Goal: Check status: Check status

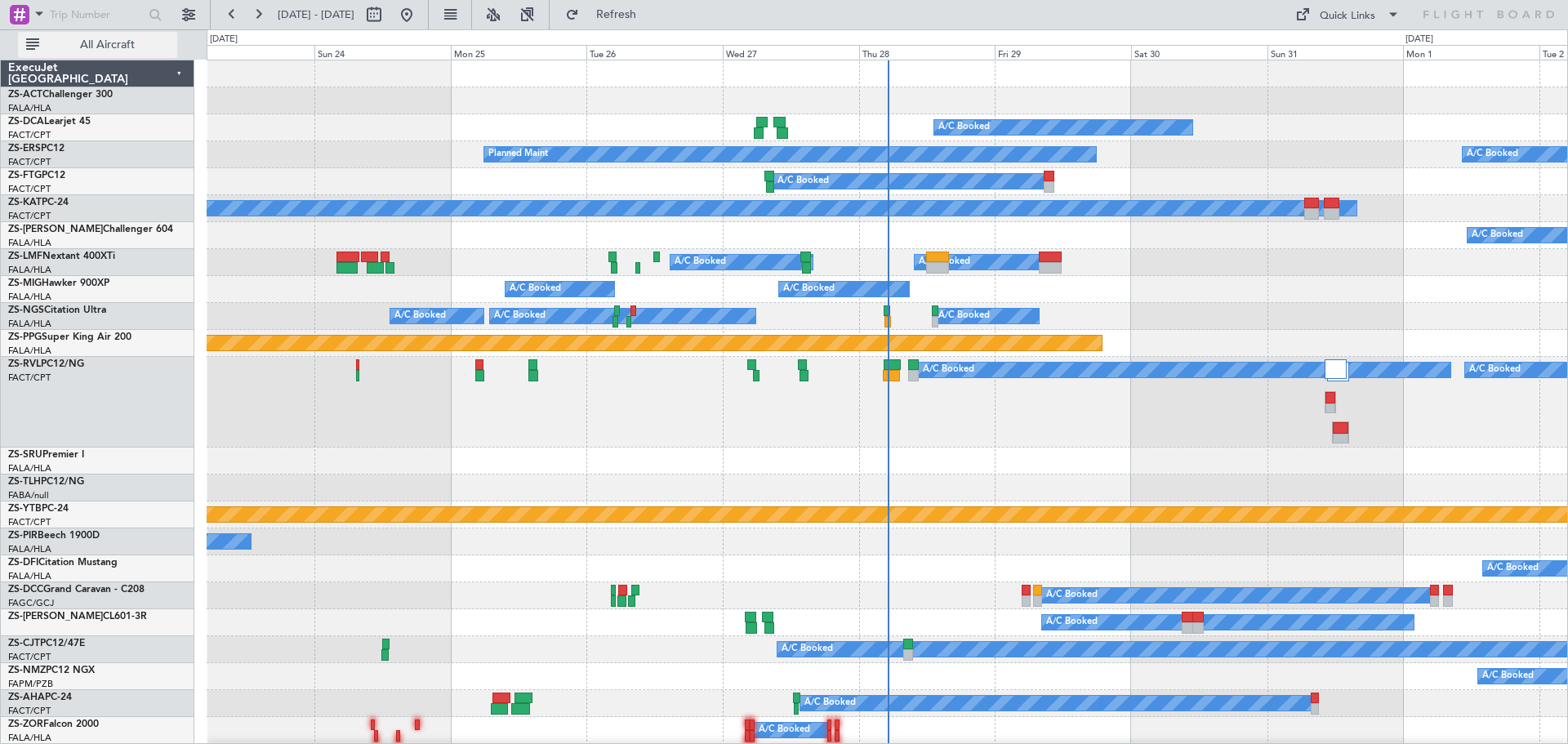
click at [94, 39] on span "All Aircraft" at bounding box center [107, 44] width 130 height 11
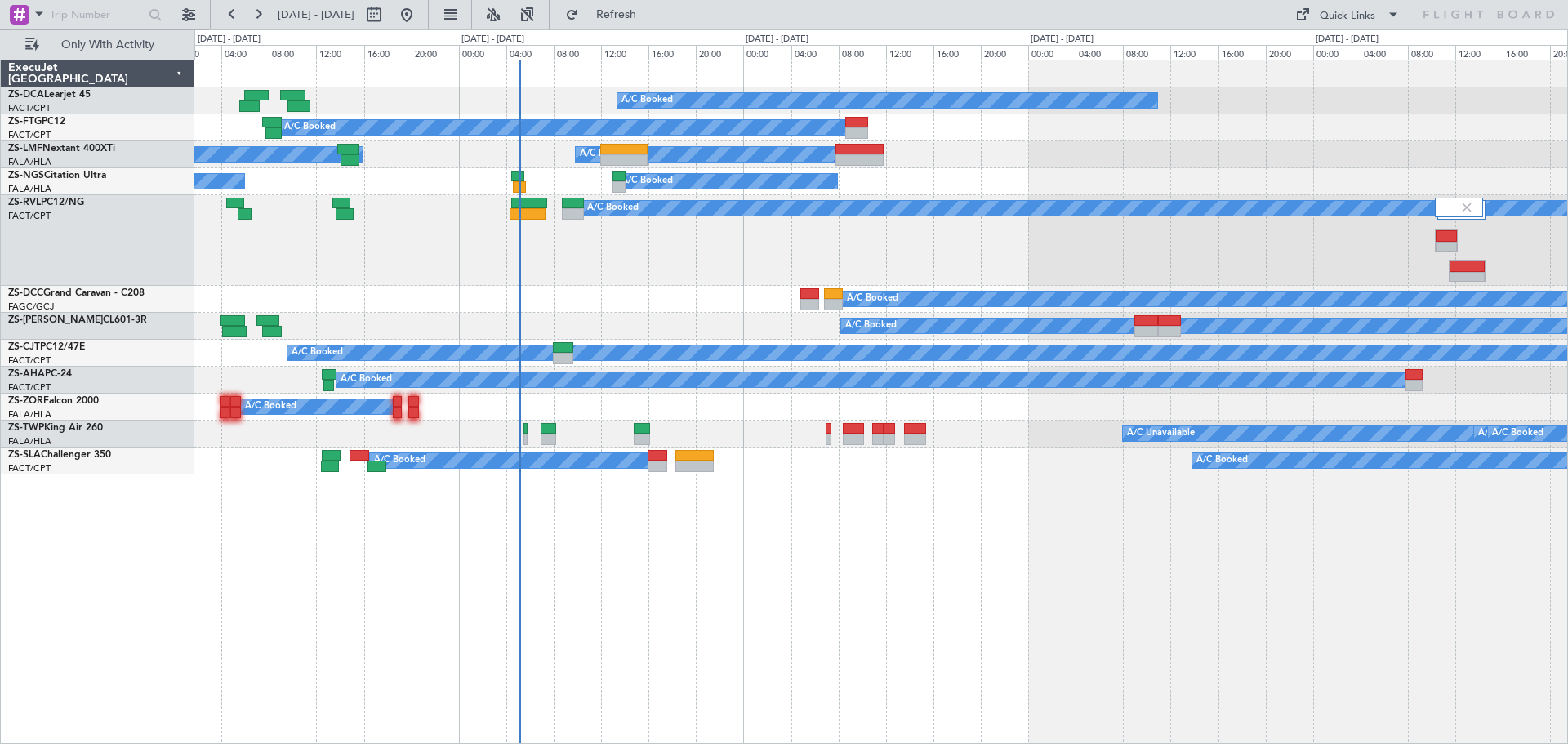
click at [804, 536] on div "A/C Booked A/C Booked A/C Booked A/C Booked A/C Booked A/C Booked A/C Booked A/…" at bounding box center [881, 402] width 1373 height 684
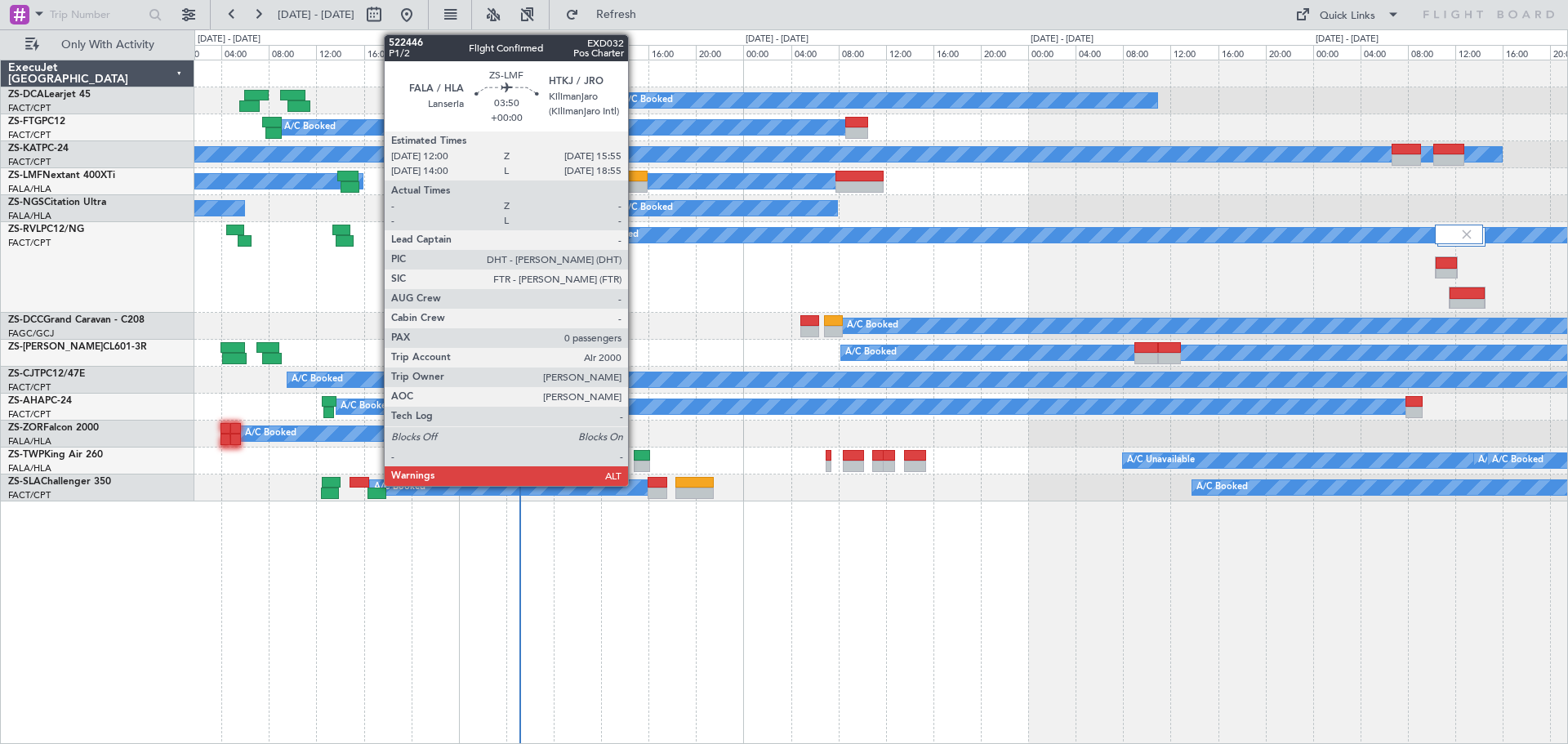
click at [635, 185] on div at bounding box center [623, 186] width 47 height 11
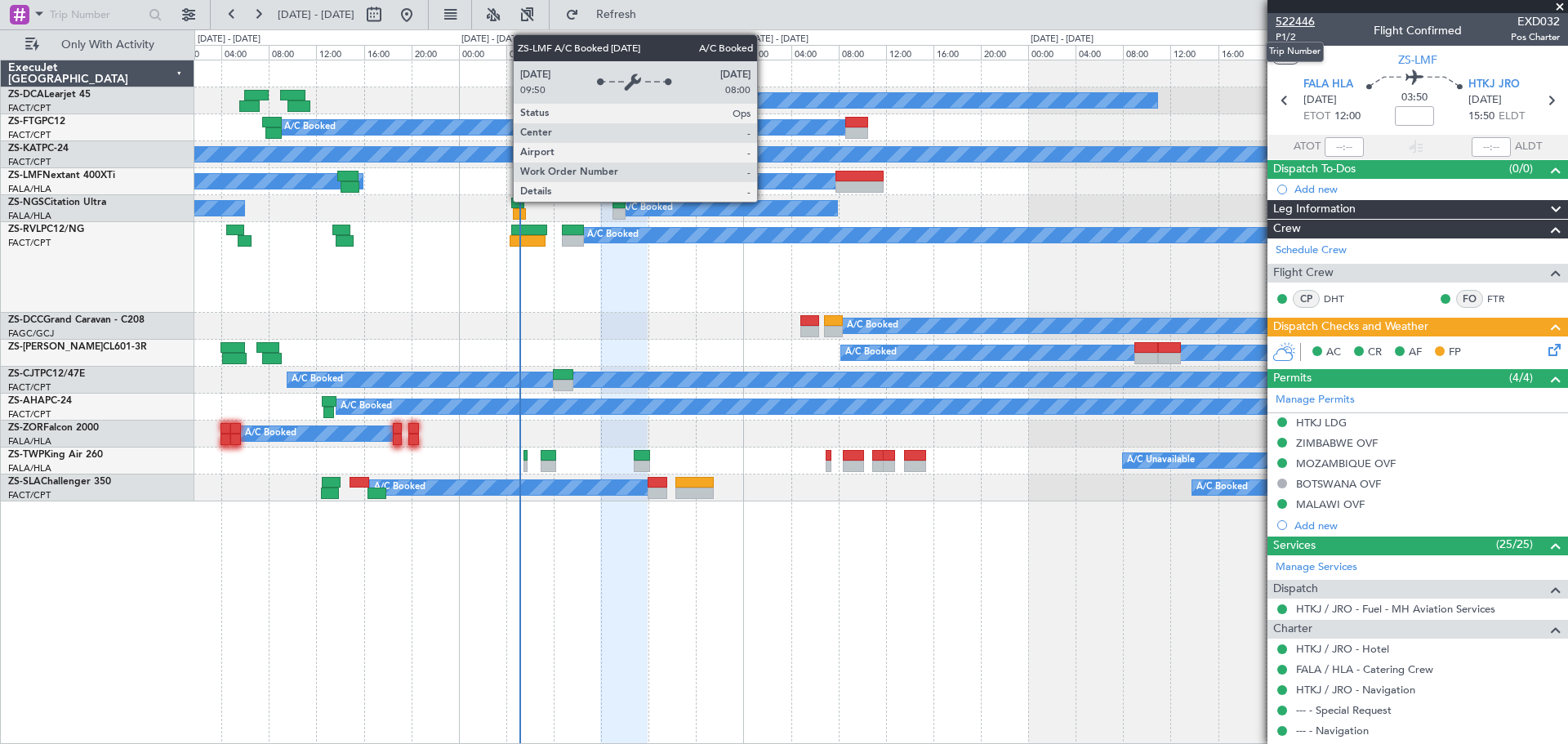
click at [1305, 20] on span "522446" at bounding box center [1294, 21] width 39 height 17
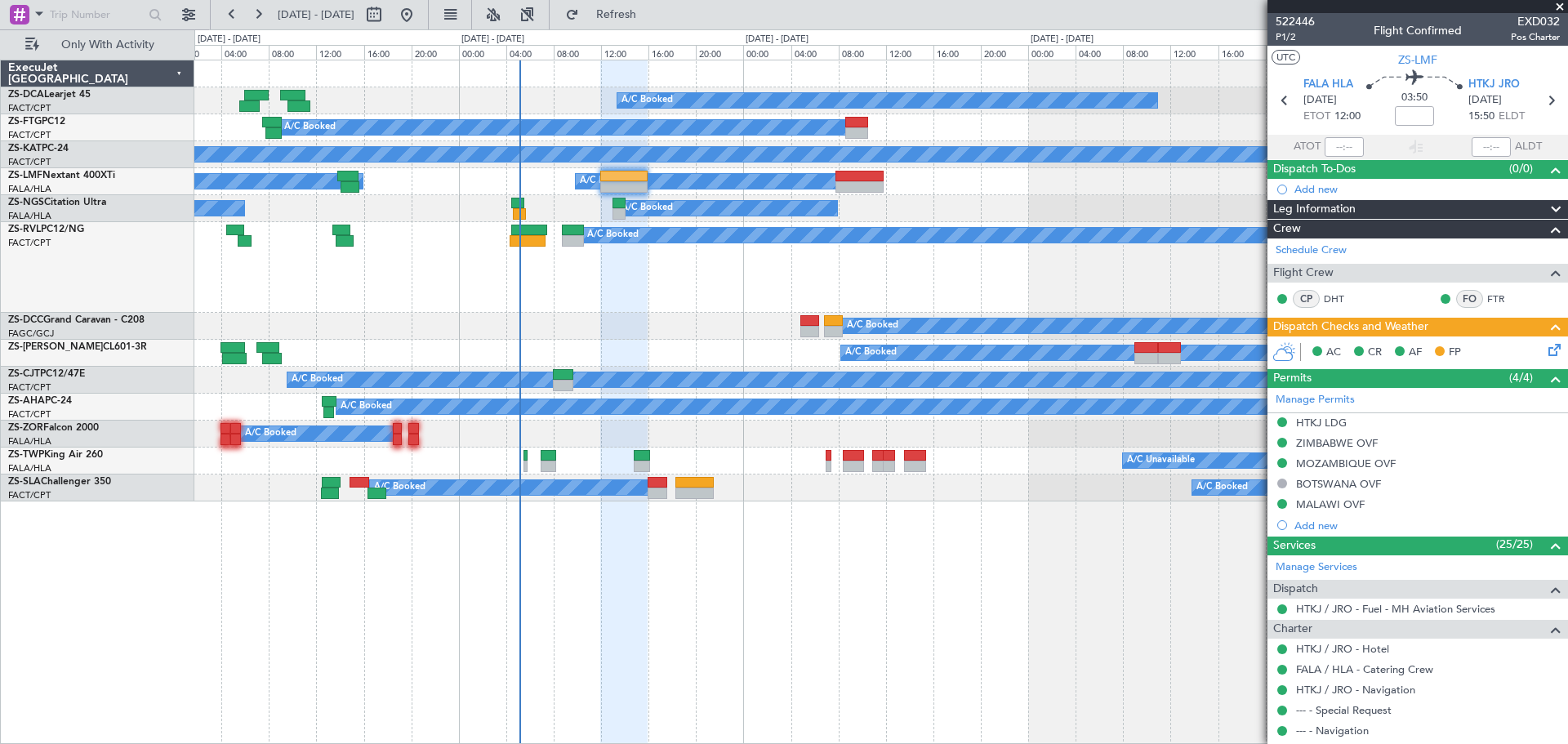
click at [1560, 5] on span at bounding box center [1559, 7] width 17 height 15
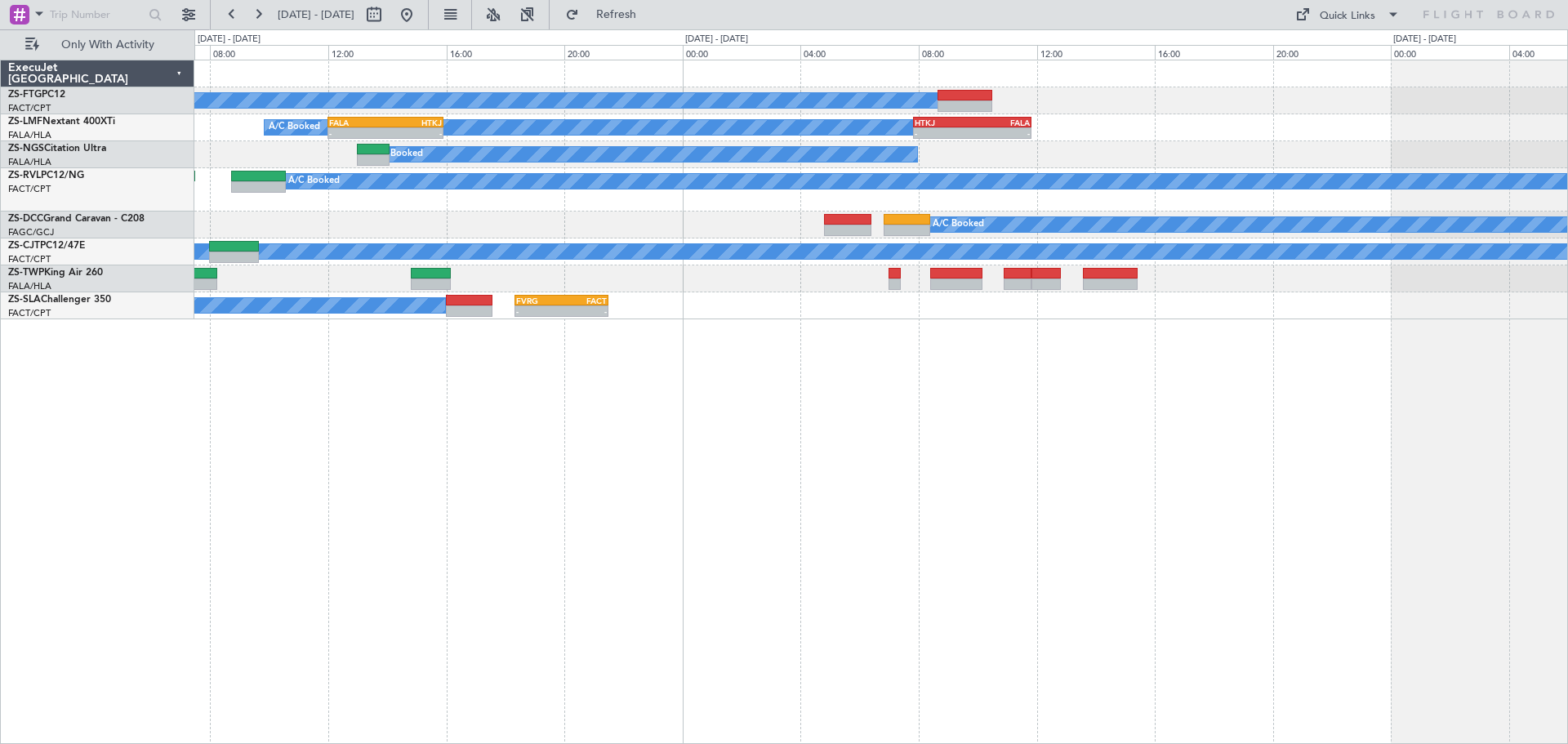
click at [814, 458] on div "A/C Booked A/C Booked A/C Booked - - FALA 12:00 Z HTKJ 15:55 Z - - HTKJ 07:50 Z…" at bounding box center [881, 402] width 1373 height 684
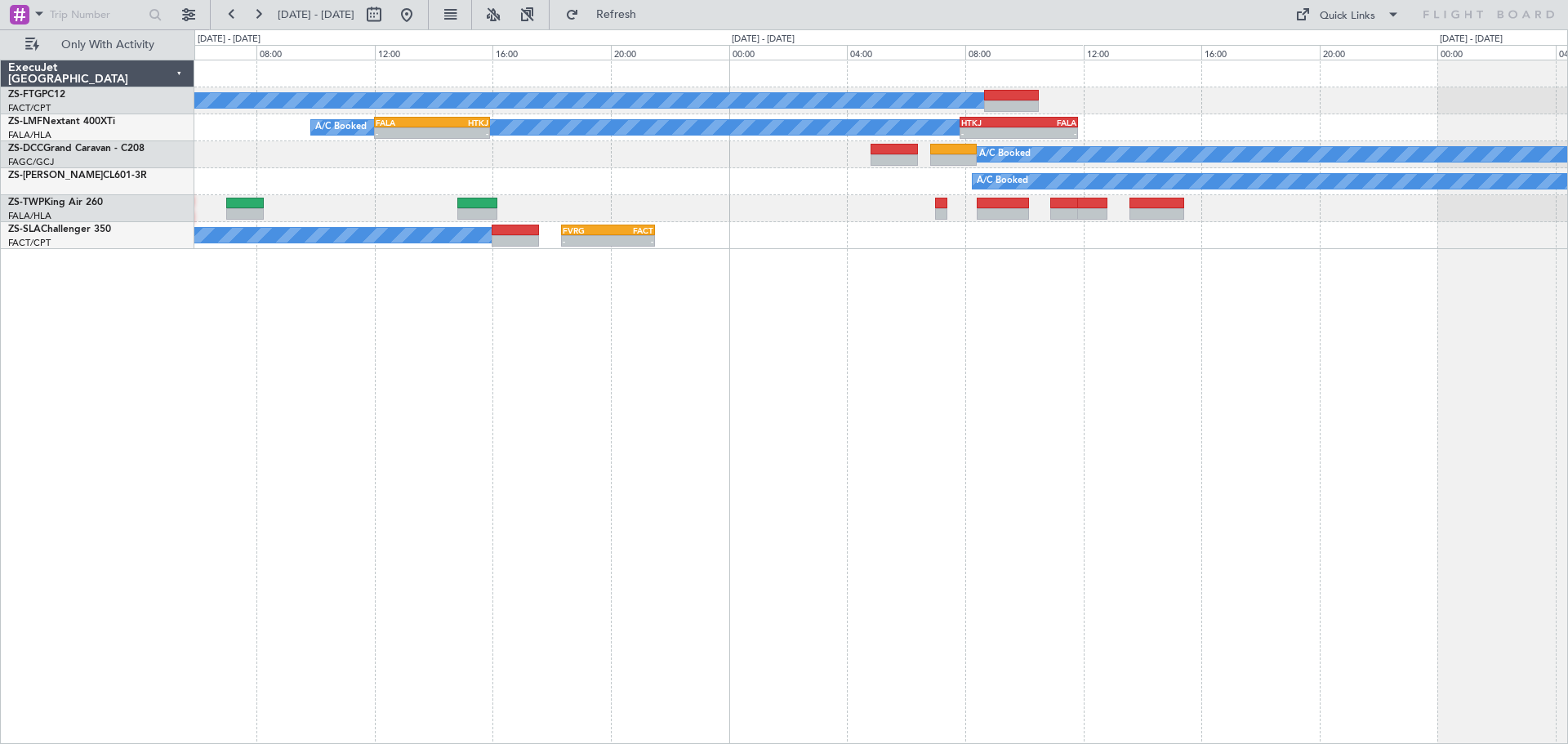
click at [867, 560] on div "A/C Booked A/C Booked A/C Booked - - HTKJ 07:50 Z FALA 11:50 Z FALA 12:00 Z HTK…" at bounding box center [881, 402] width 1373 height 684
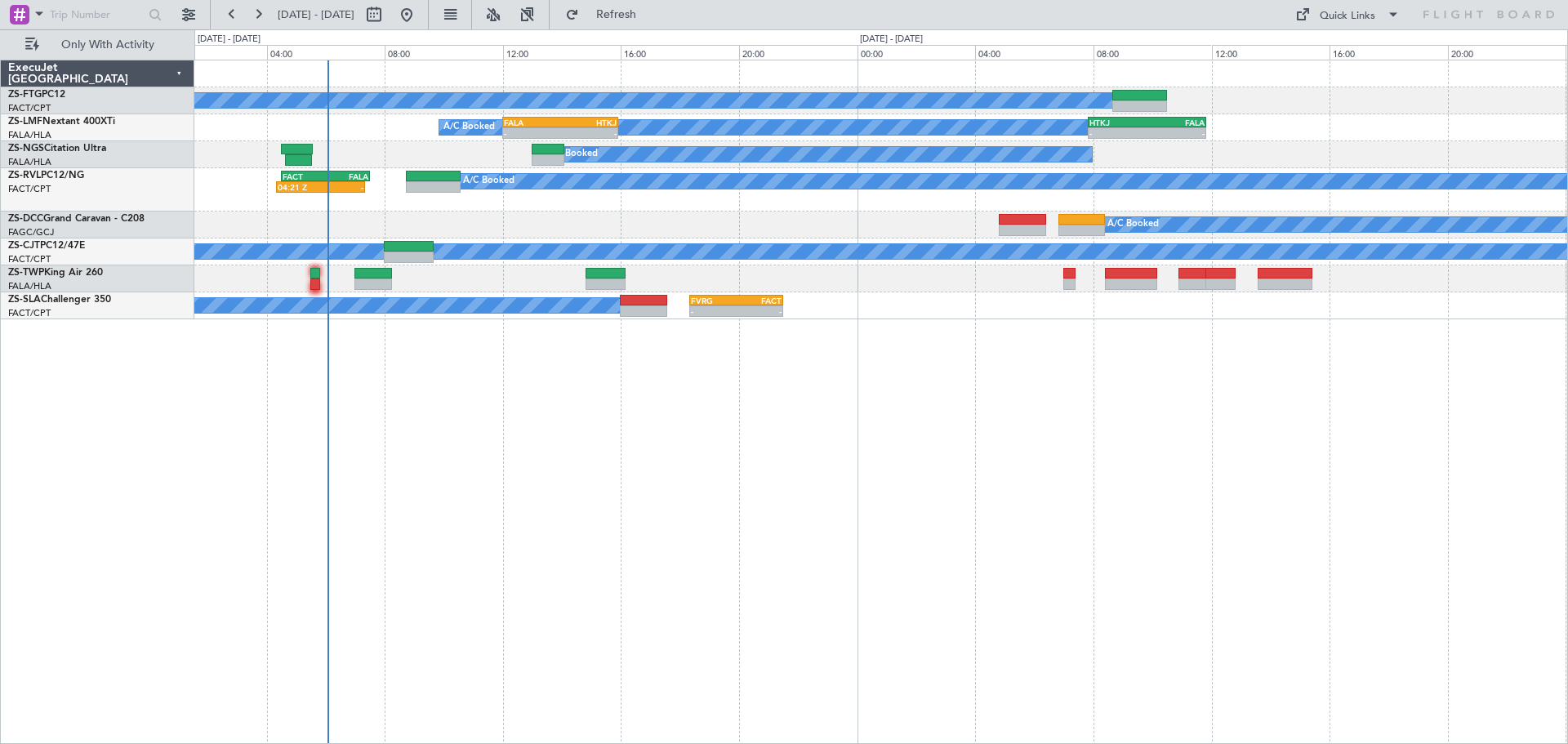
click at [589, 542] on div "A/C Booked A/C Booked A/C Booked - - FALA 12:00 Z HTKJ 15:55 Z - - HTKJ 07:50 Z…" at bounding box center [881, 402] width 1373 height 684
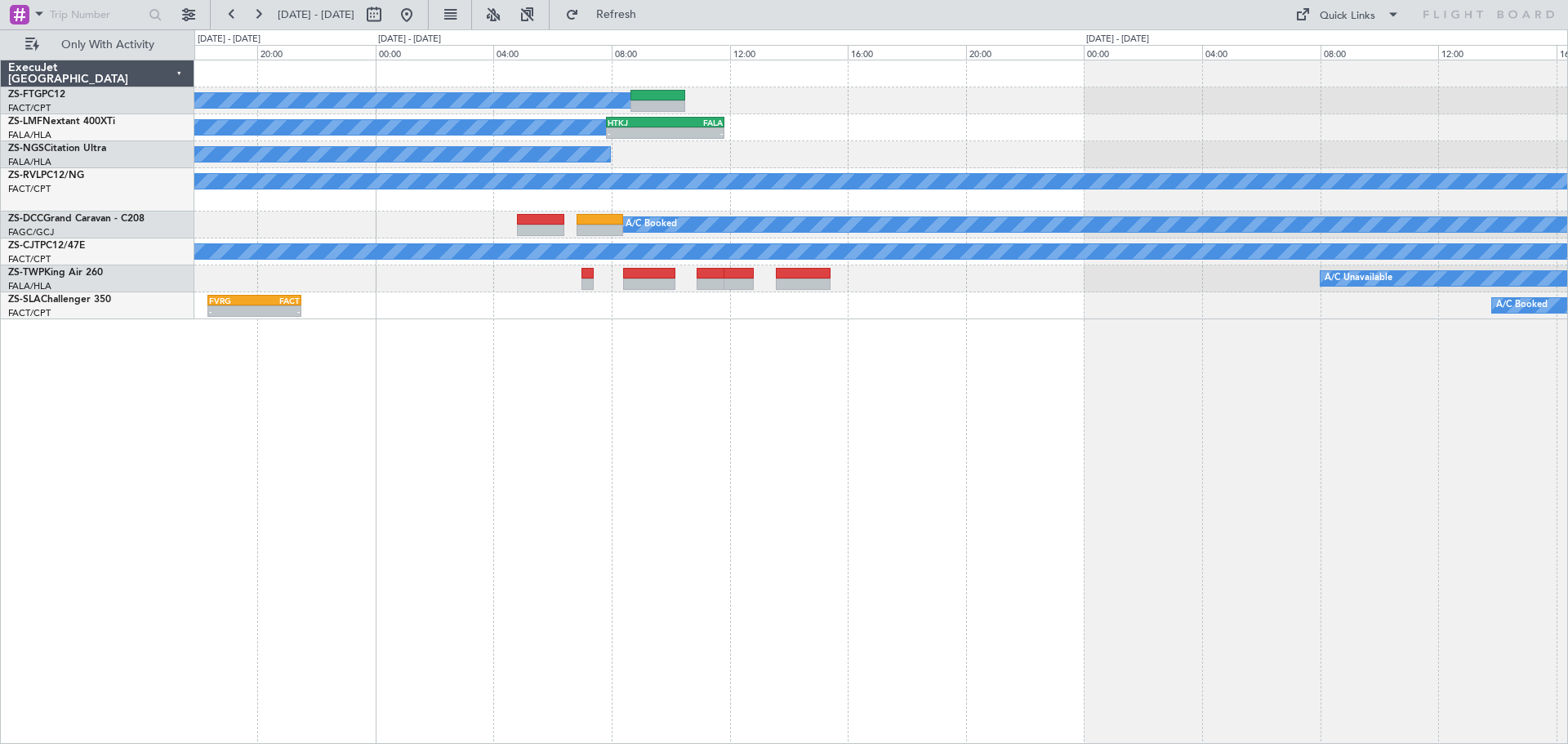
click at [845, 607] on div "A/C Booked A/C Booked A/C Booked - - HTKJ 07:50 Z FALA 11:50 Z FALA 12:00 Z HTK…" at bounding box center [881, 402] width 1373 height 684
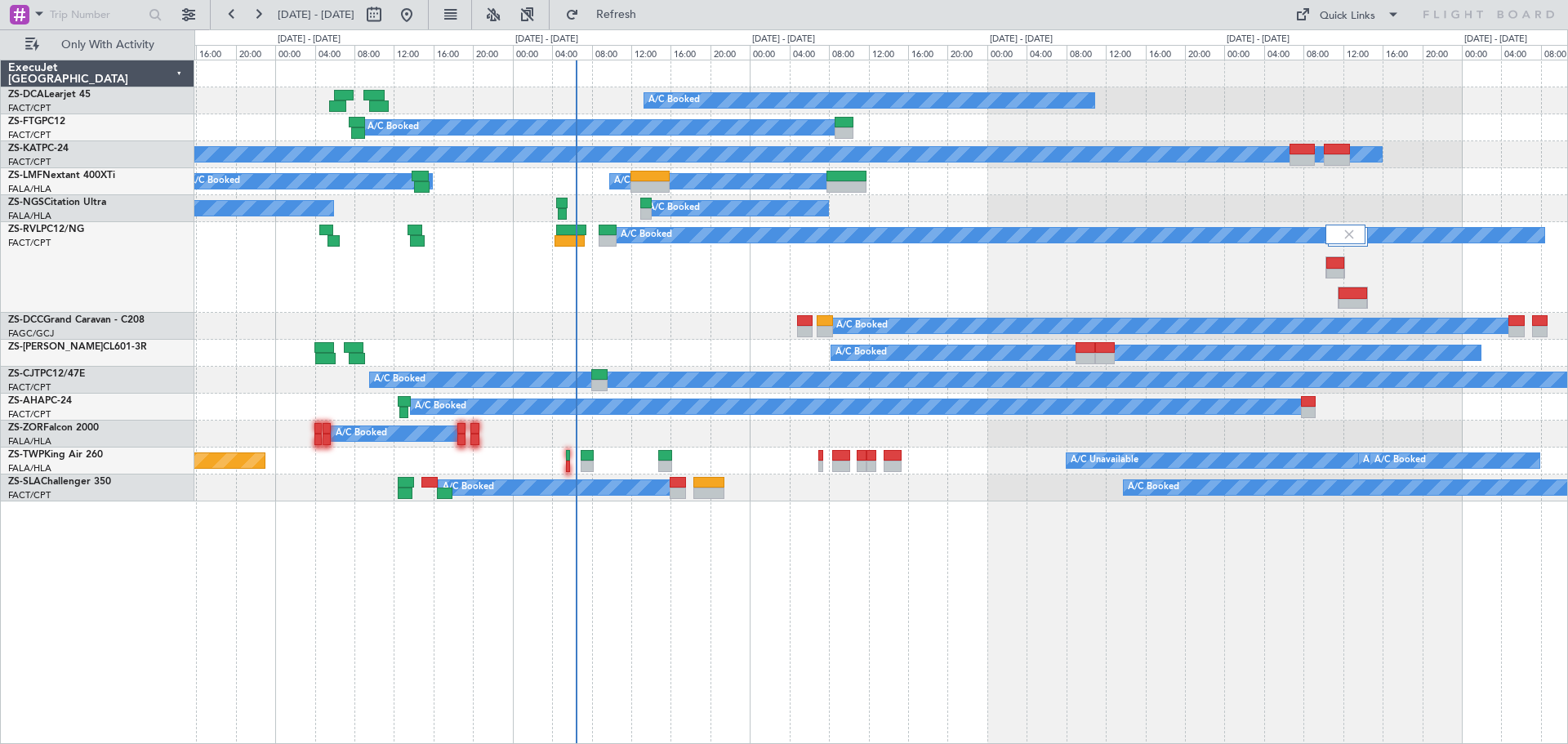
click at [1279, 639] on div "A/C Booked A/C Booked A/C Unavailable A/C Booked A/C Booked A/C Booked A/C Book…" at bounding box center [881, 402] width 1373 height 684
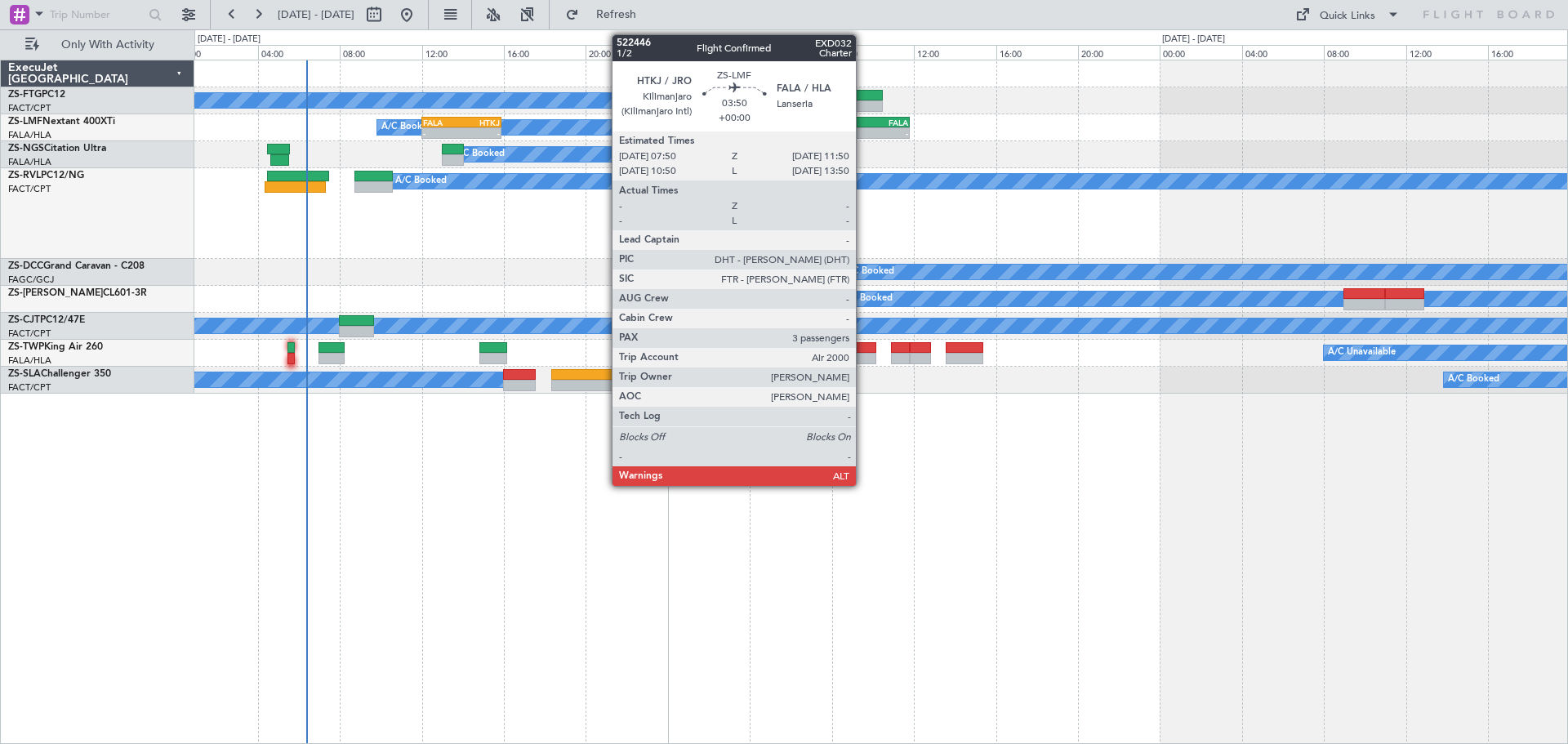
click at [863, 128] on div "-" at bounding box center [849, 132] width 39 height 10
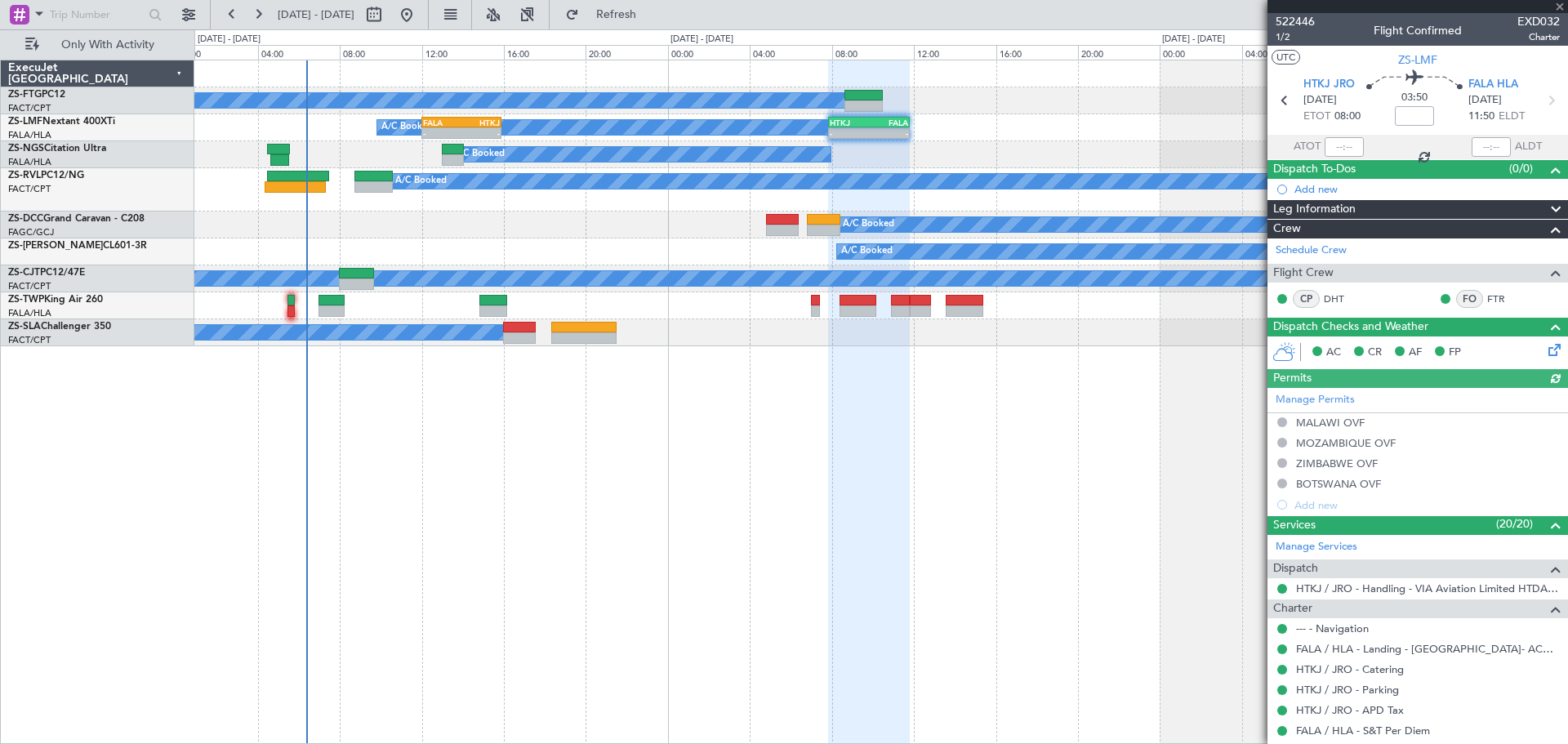
click at [1545, 349] on icon at bounding box center [1551, 347] width 13 height 13
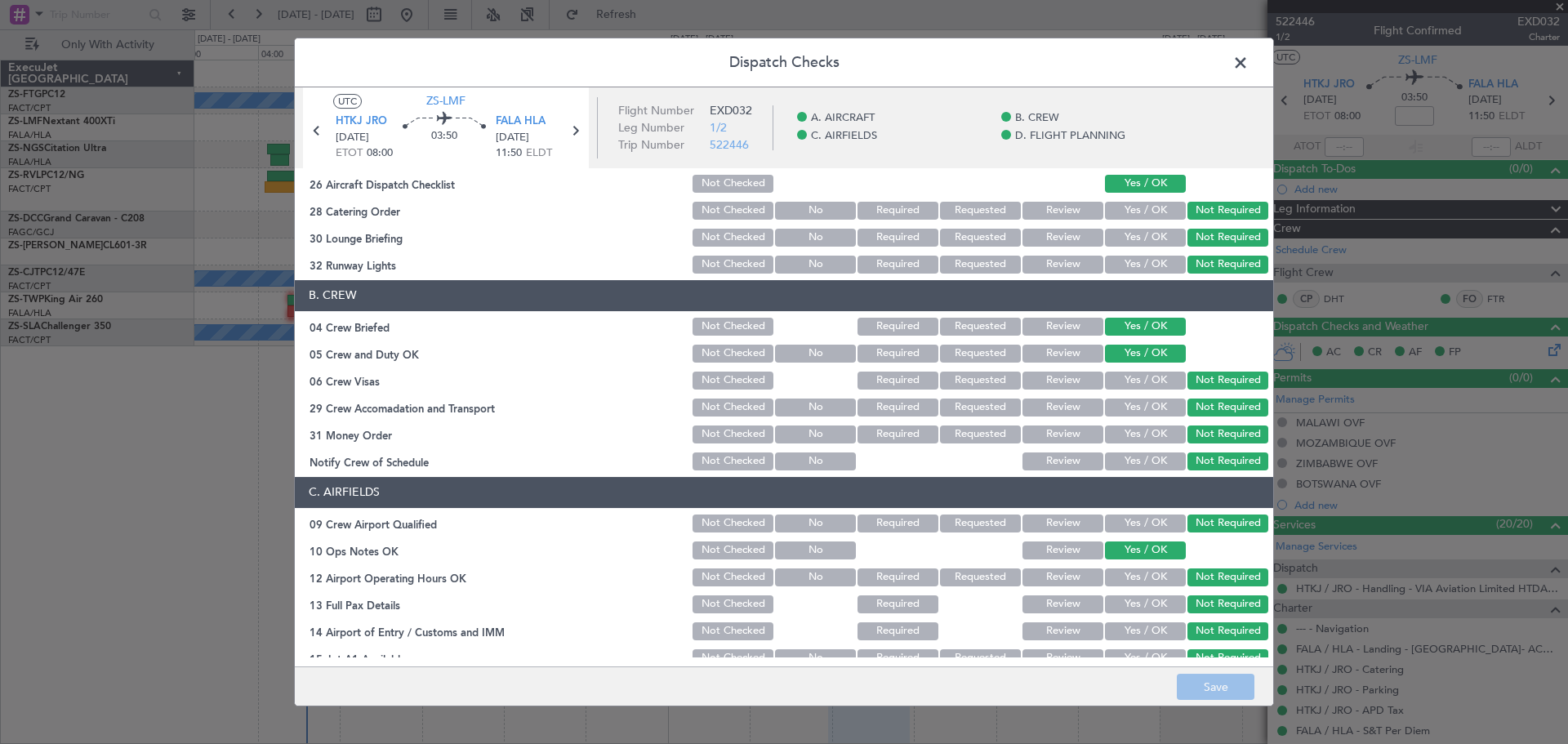
scroll to position [245, 0]
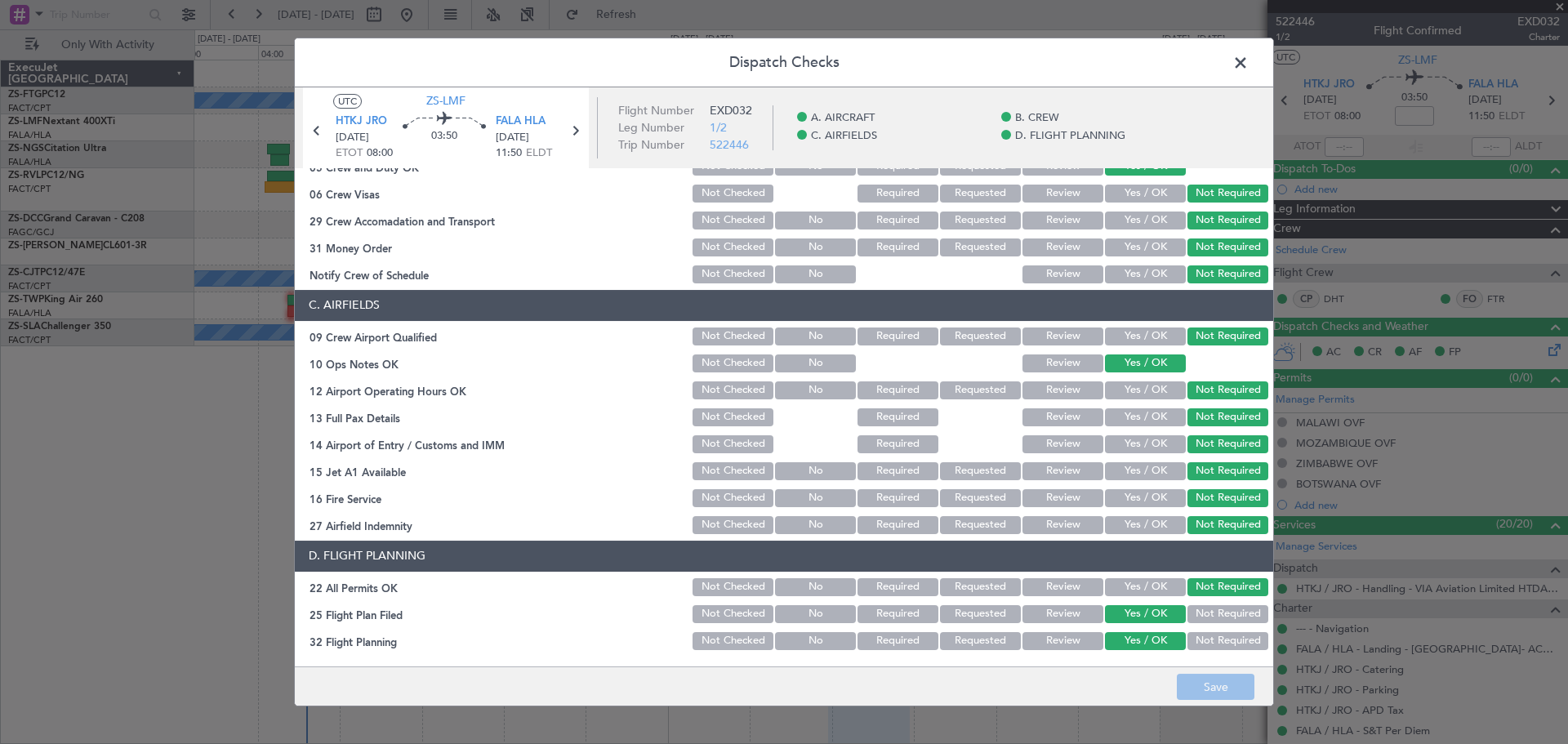
click at [1034, 610] on button "Review" at bounding box center [1063, 614] width 81 height 18
click at [1034, 637] on button "Review" at bounding box center [1063, 641] width 81 height 18
click at [1216, 684] on button "Save" at bounding box center [1215, 687] width 78 height 26
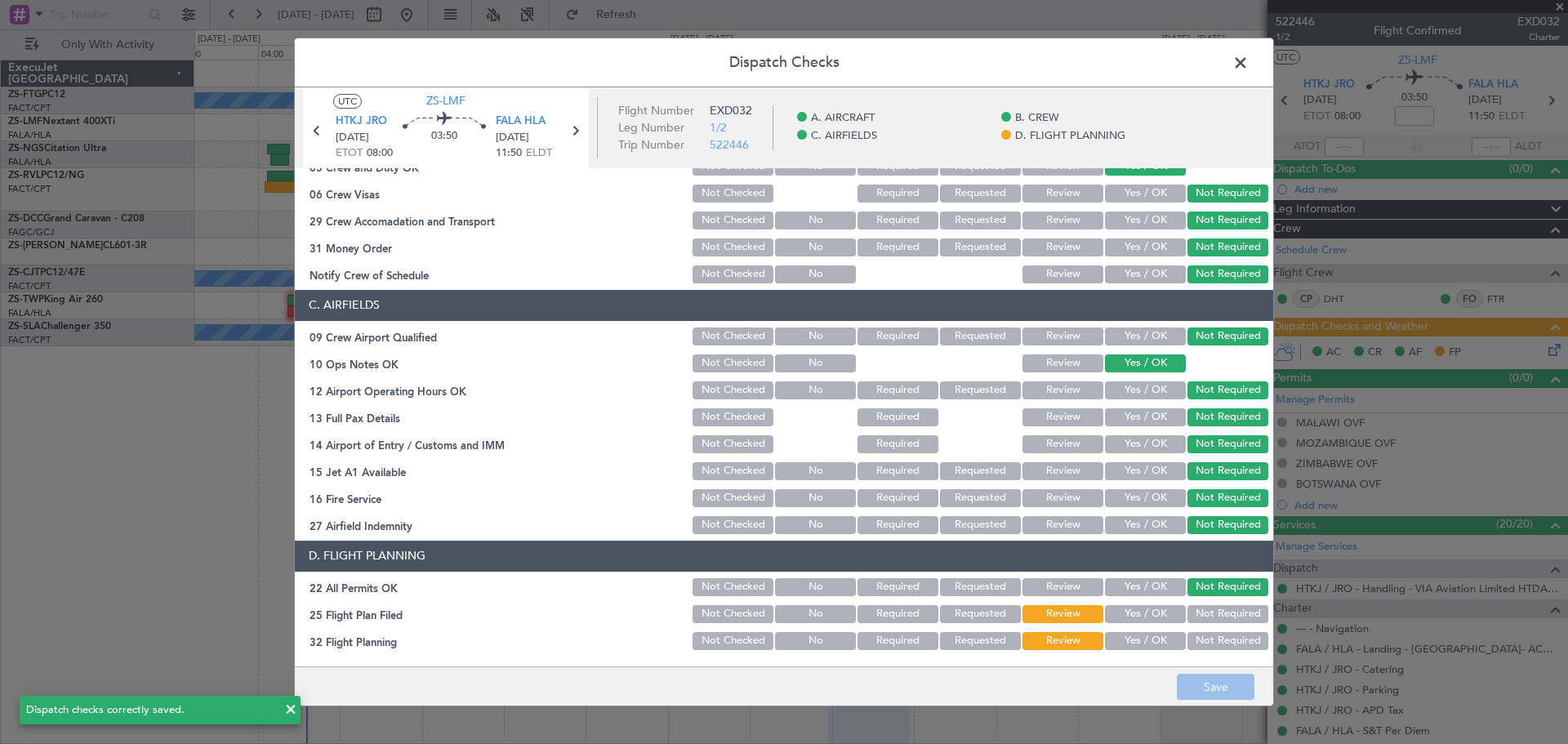
click at [1249, 58] on span at bounding box center [1249, 66] width 0 height 33
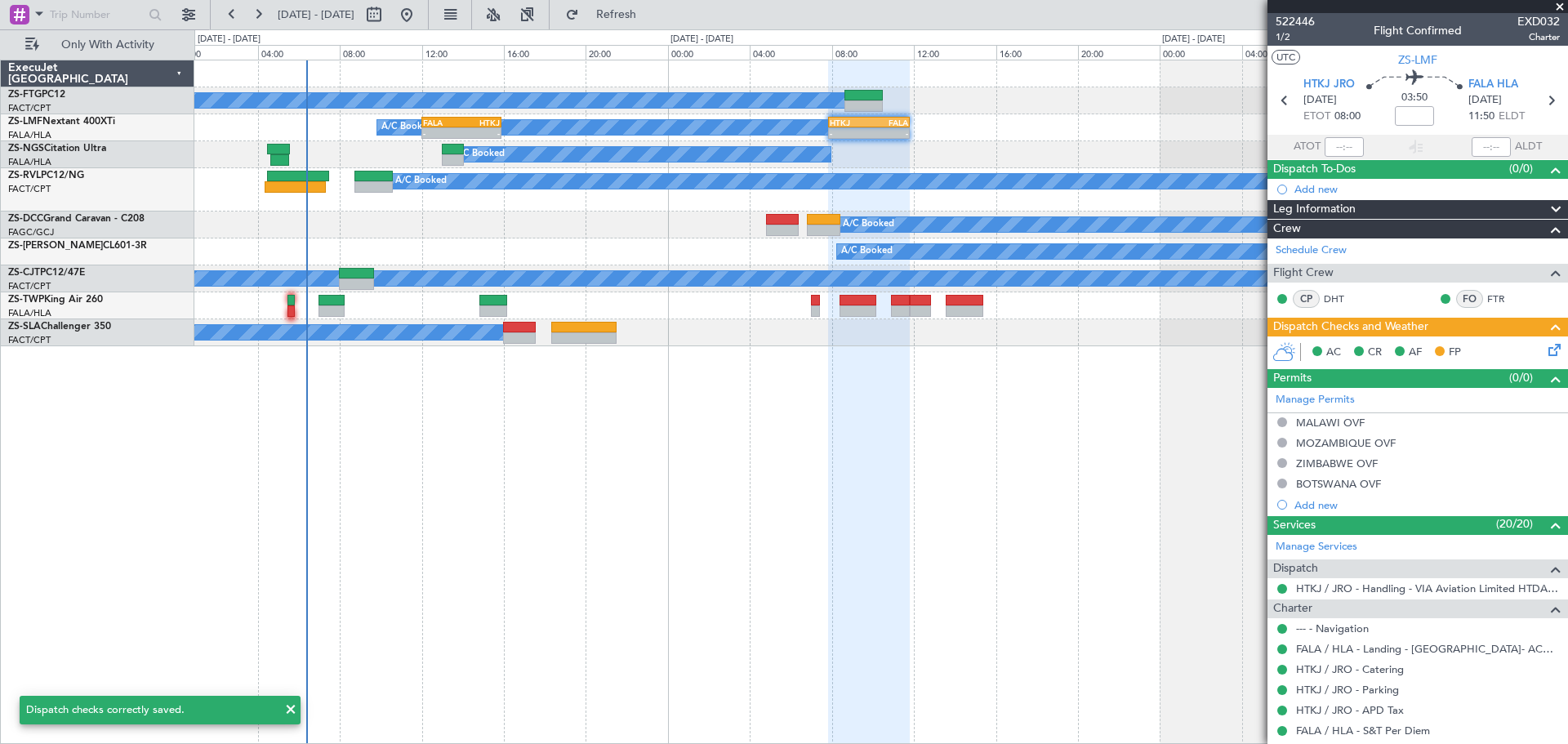
click at [1560, 8] on span at bounding box center [1559, 7] width 17 height 15
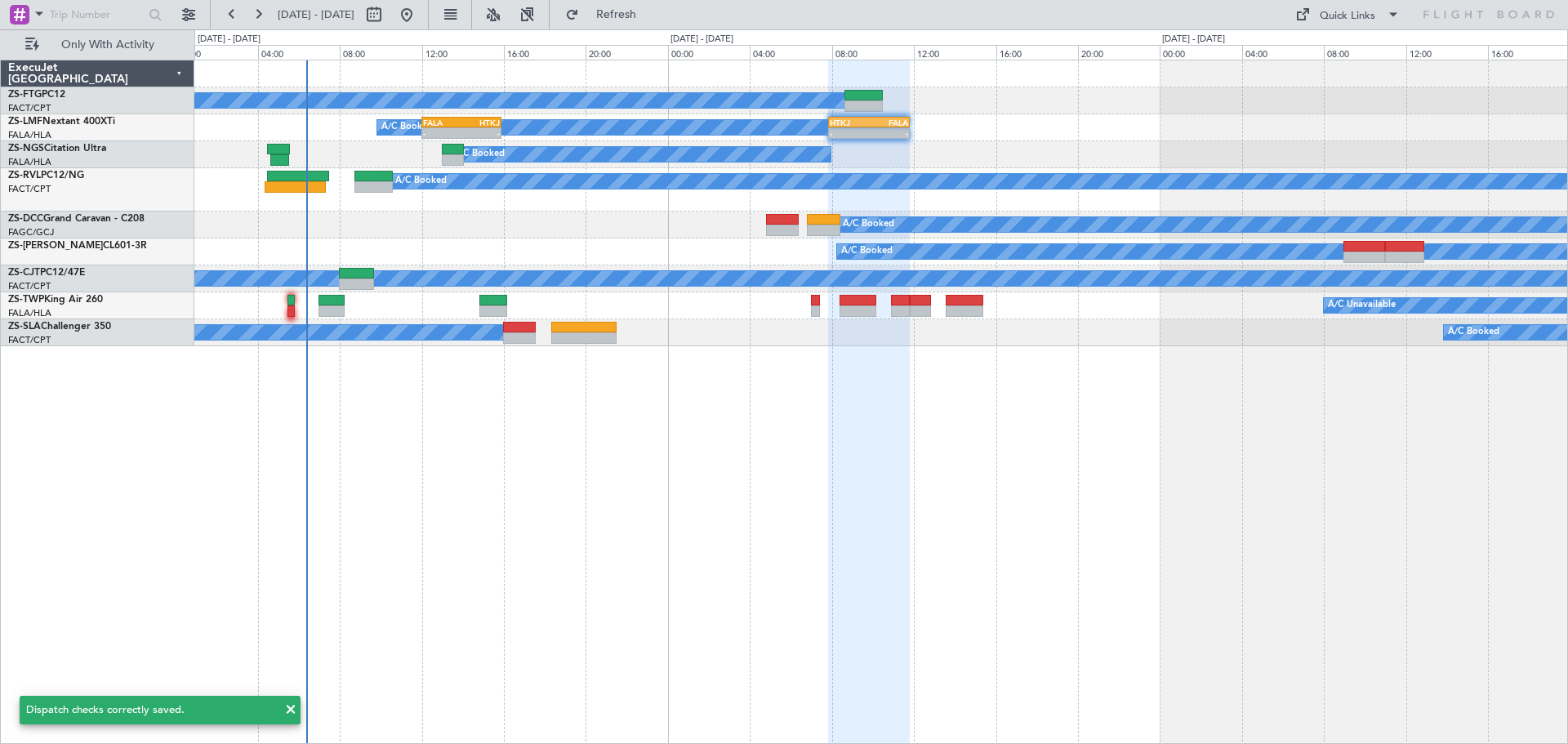
type input "0"
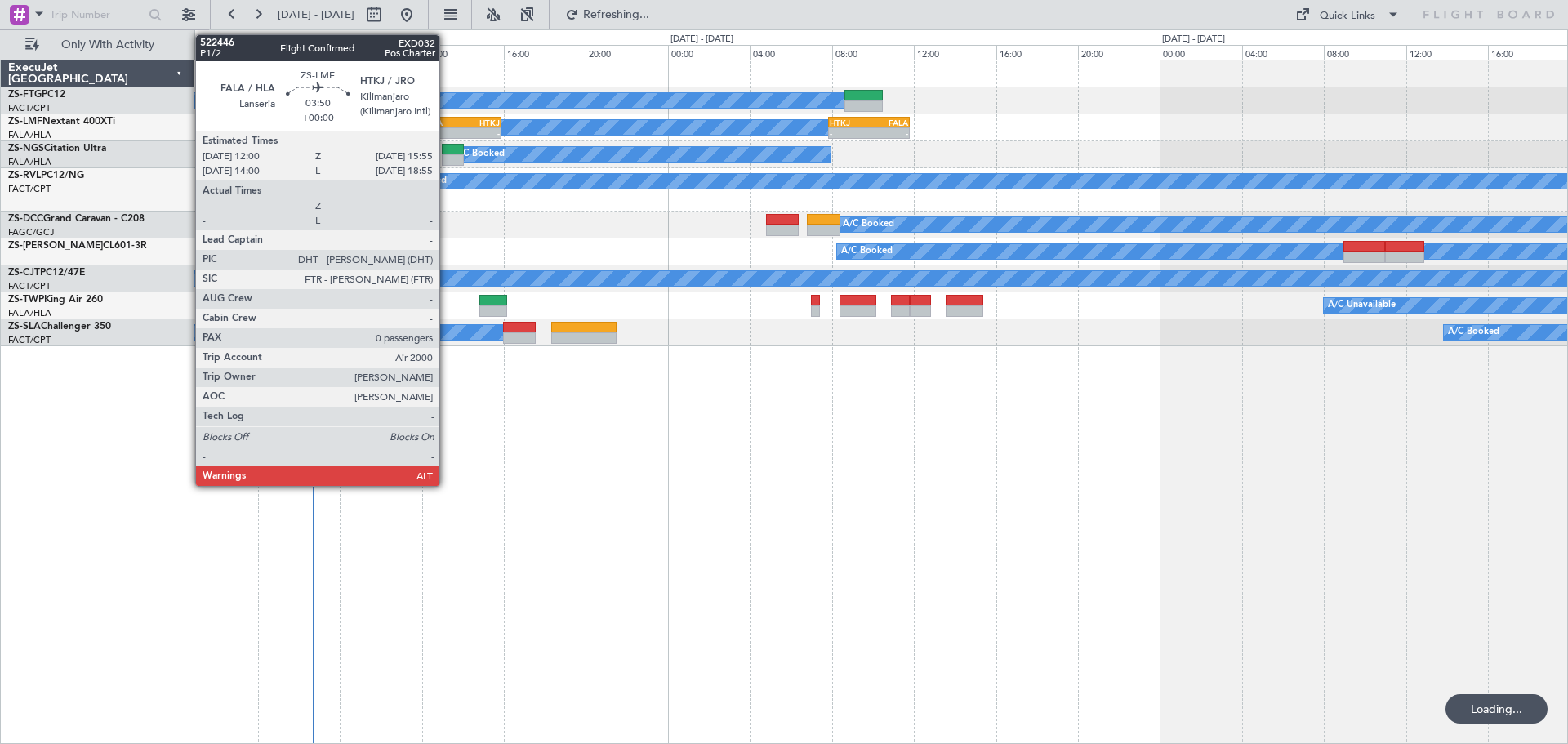
click at [446, 132] on div "-" at bounding box center [441, 132] width 38 height 10
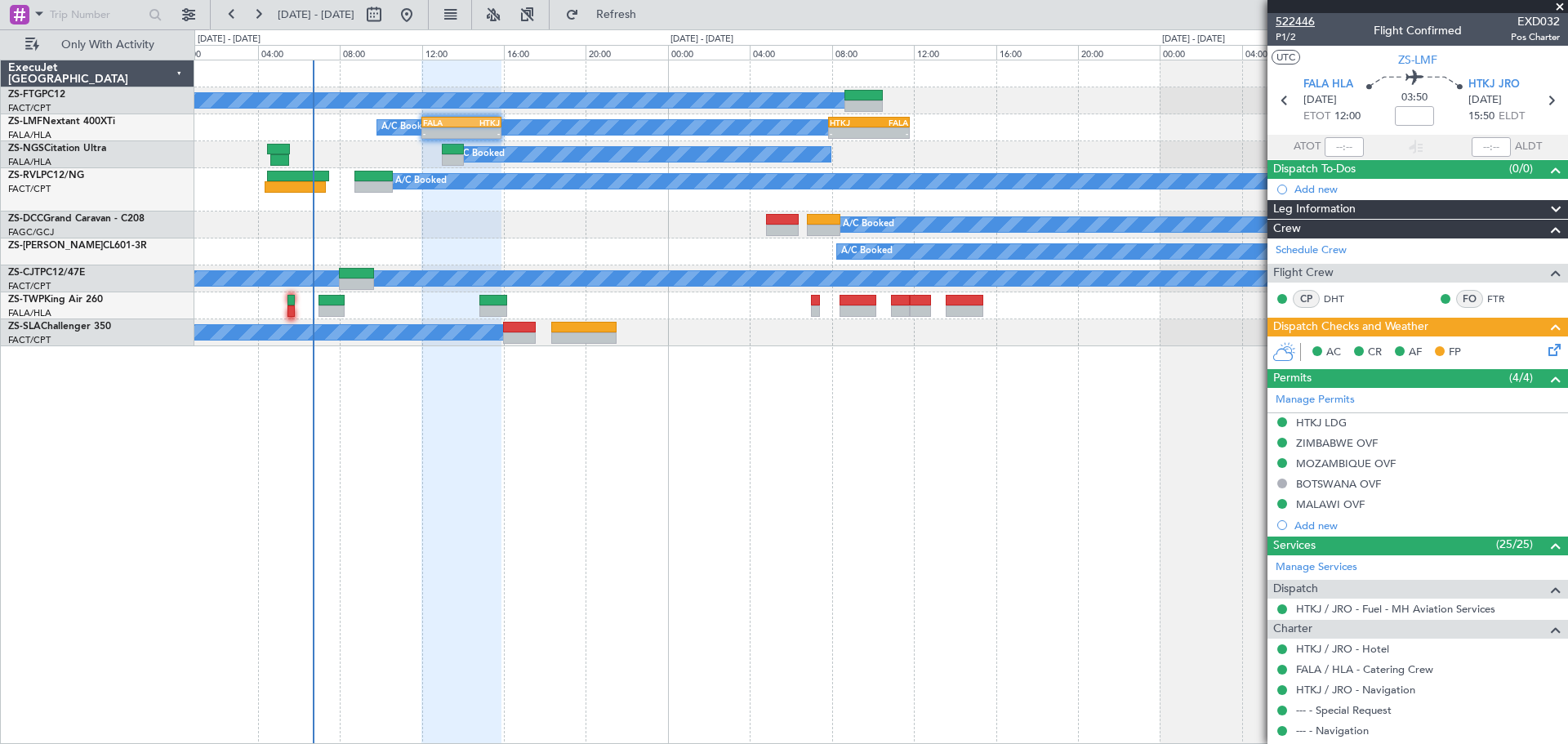
click at [1298, 23] on span "522446" at bounding box center [1294, 21] width 39 height 17
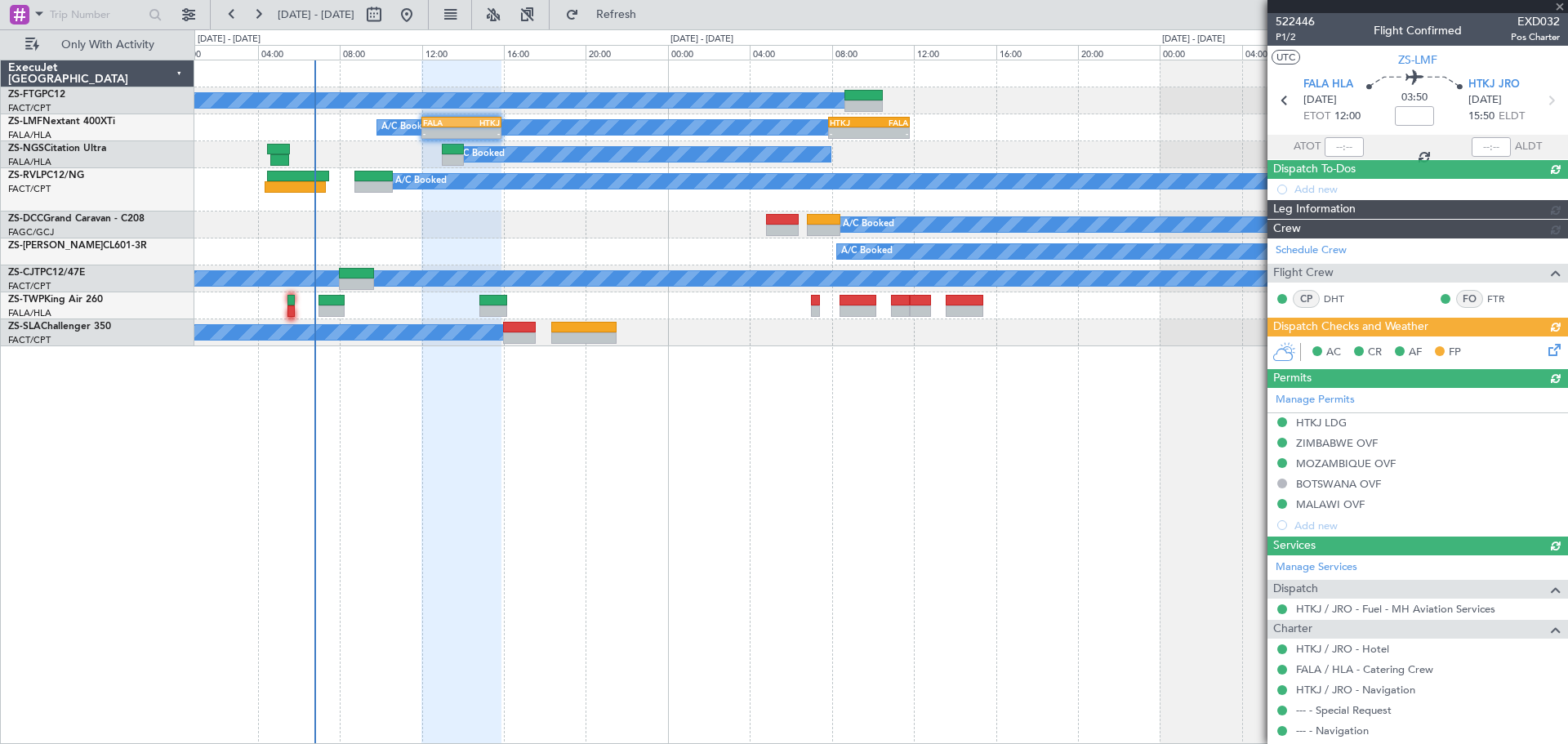
click at [1560, 5] on div at bounding box center [1417, 6] width 301 height 13
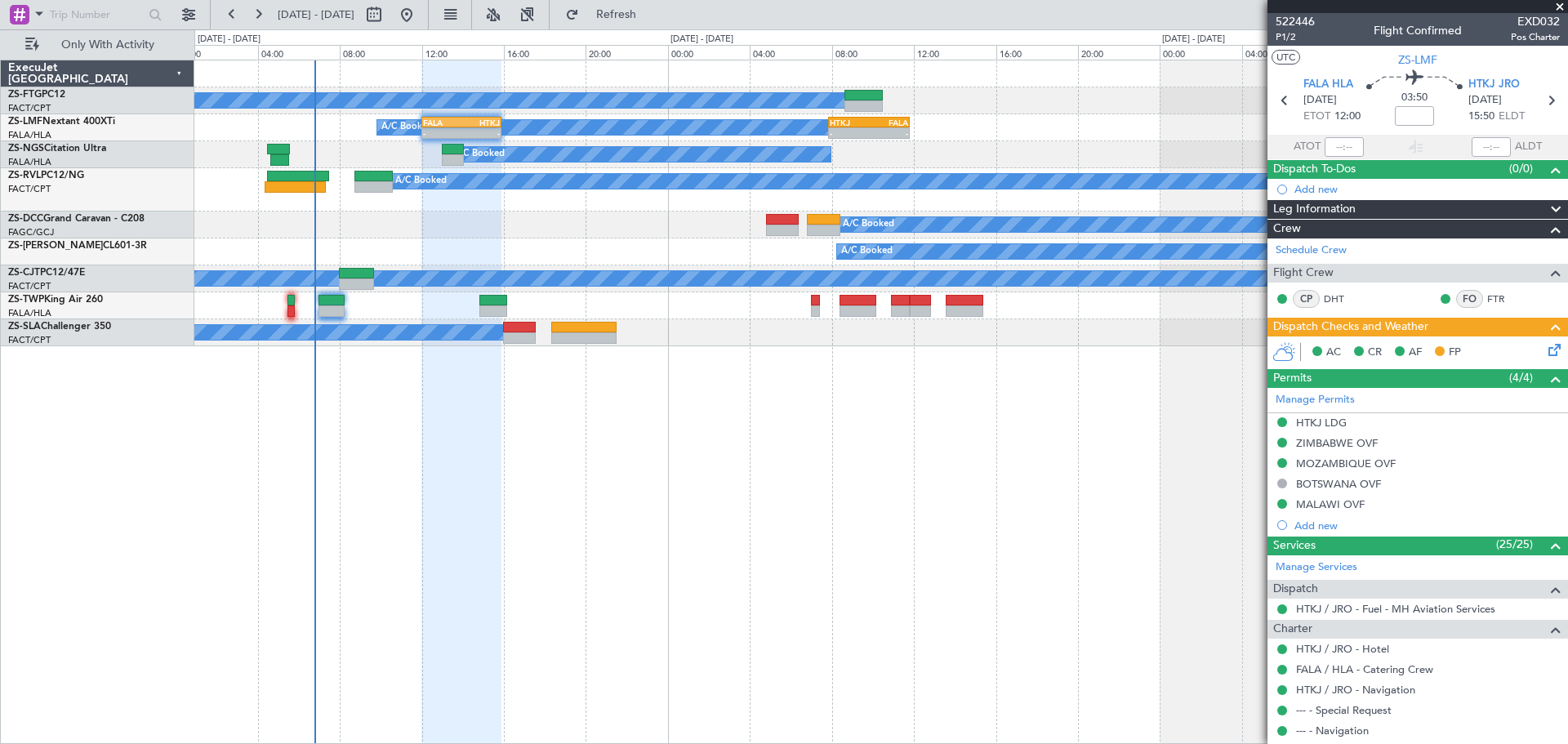
click at [1561, 5] on span at bounding box center [1559, 7] width 17 height 15
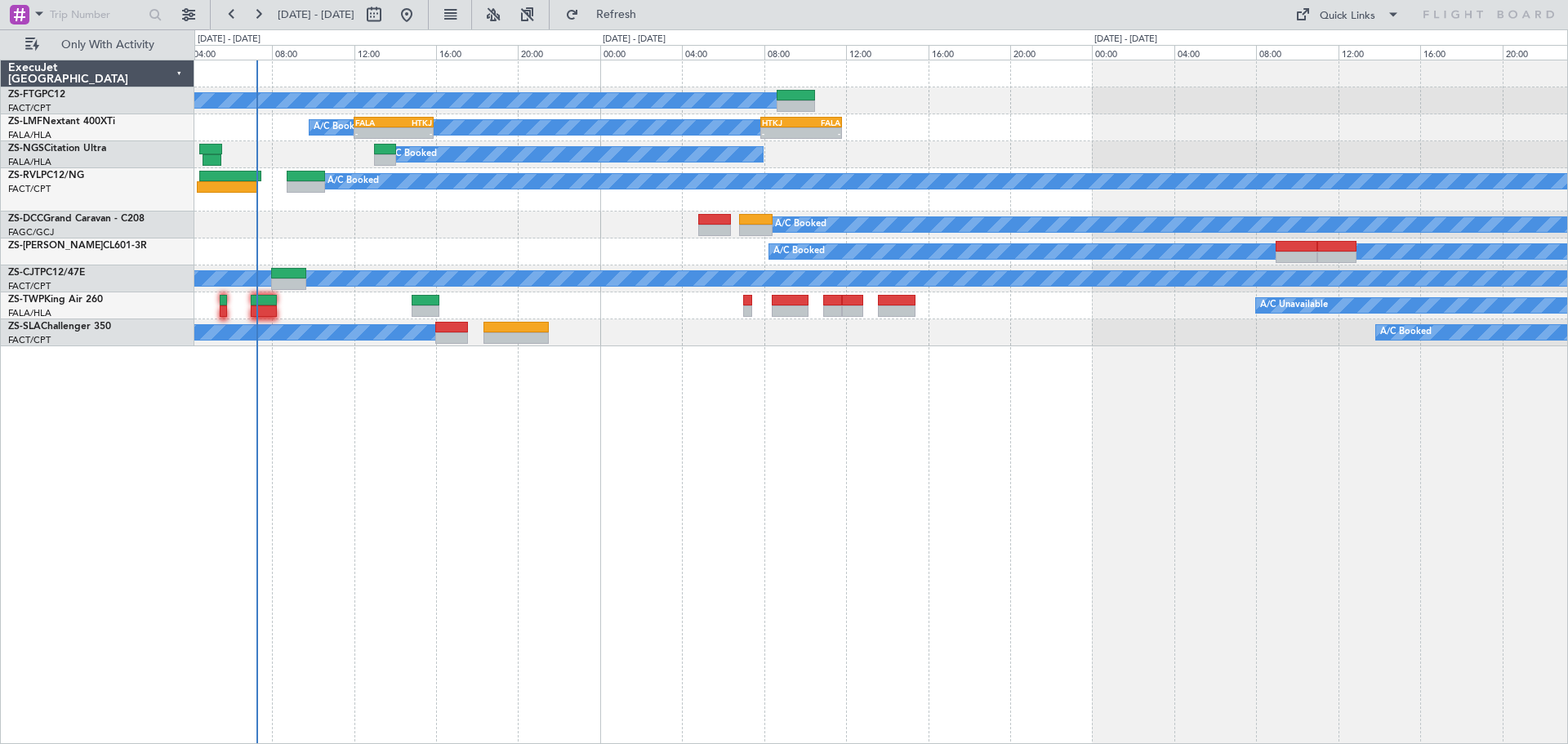
click at [1010, 551] on div "A/C Booked A/C Booked A/C Booked - - FALA 12:00 Z HTKJ 15:55 Z - - HTKJ 07:50 Z…" at bounding box center [881, 402] width 1373 height 684
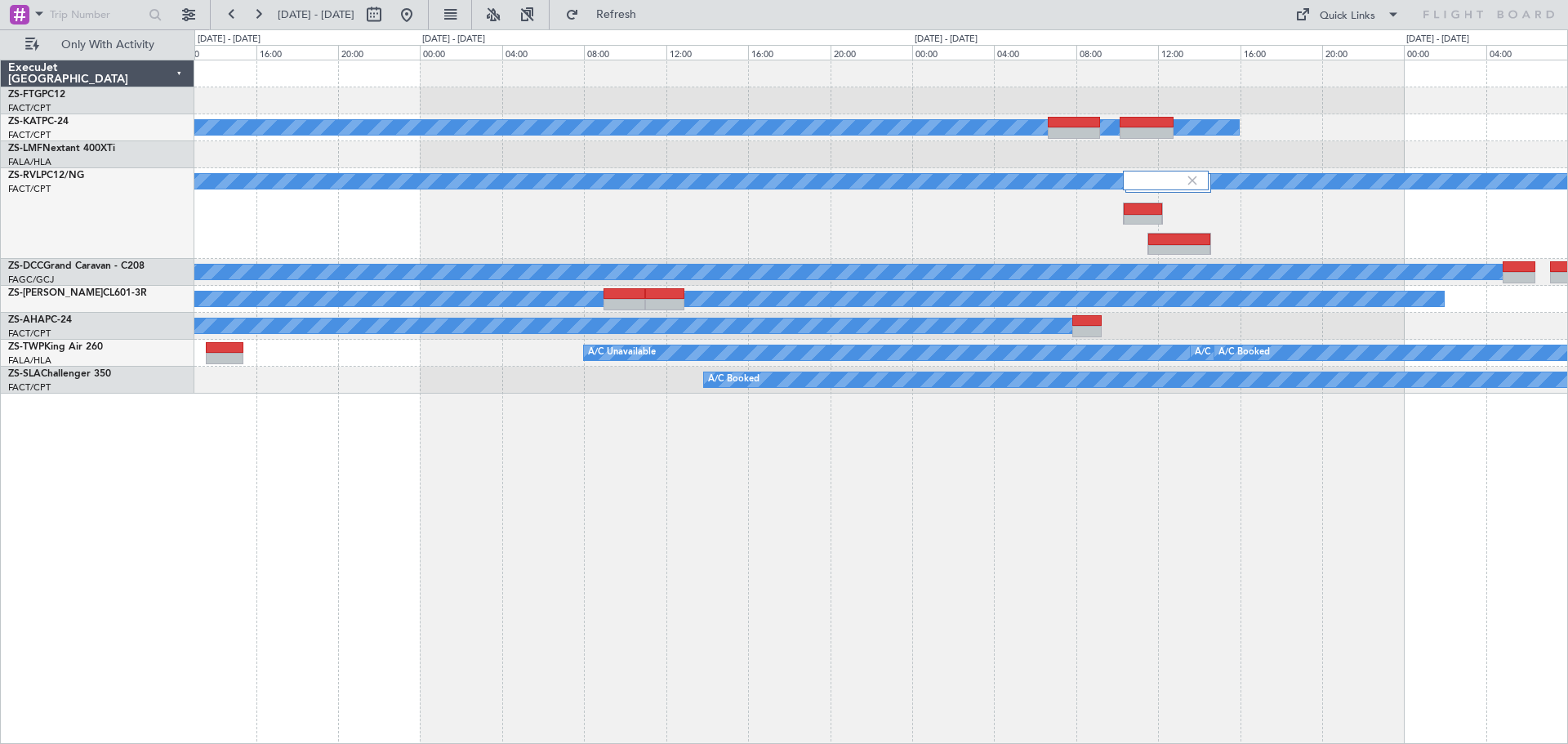
click at [932, 574] on div "A/C Booked A/C Unavailable - - HTKJ 07:50 Z FALA 11:50 Z A/C Booked A/C Booked …" at bounding box center [881, 402] width 1373 height 684
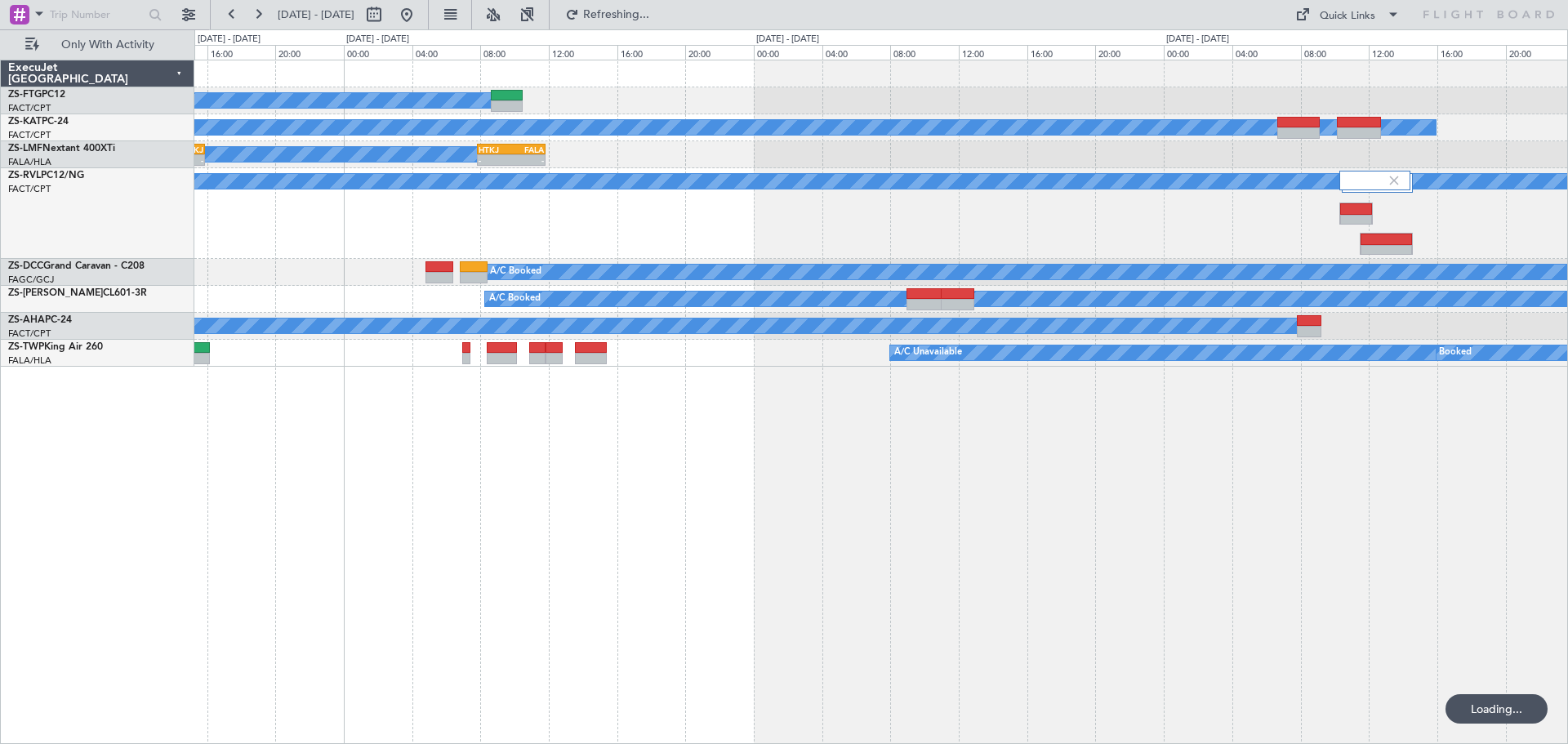
click at [786, 485] on div "A/C Booked A/C Unavailable A/C Booked A/C Booked - - HTKJ 07:50 Z FALA 11:50 Z …" at bounding box center [881, 402] width 1373 height 684
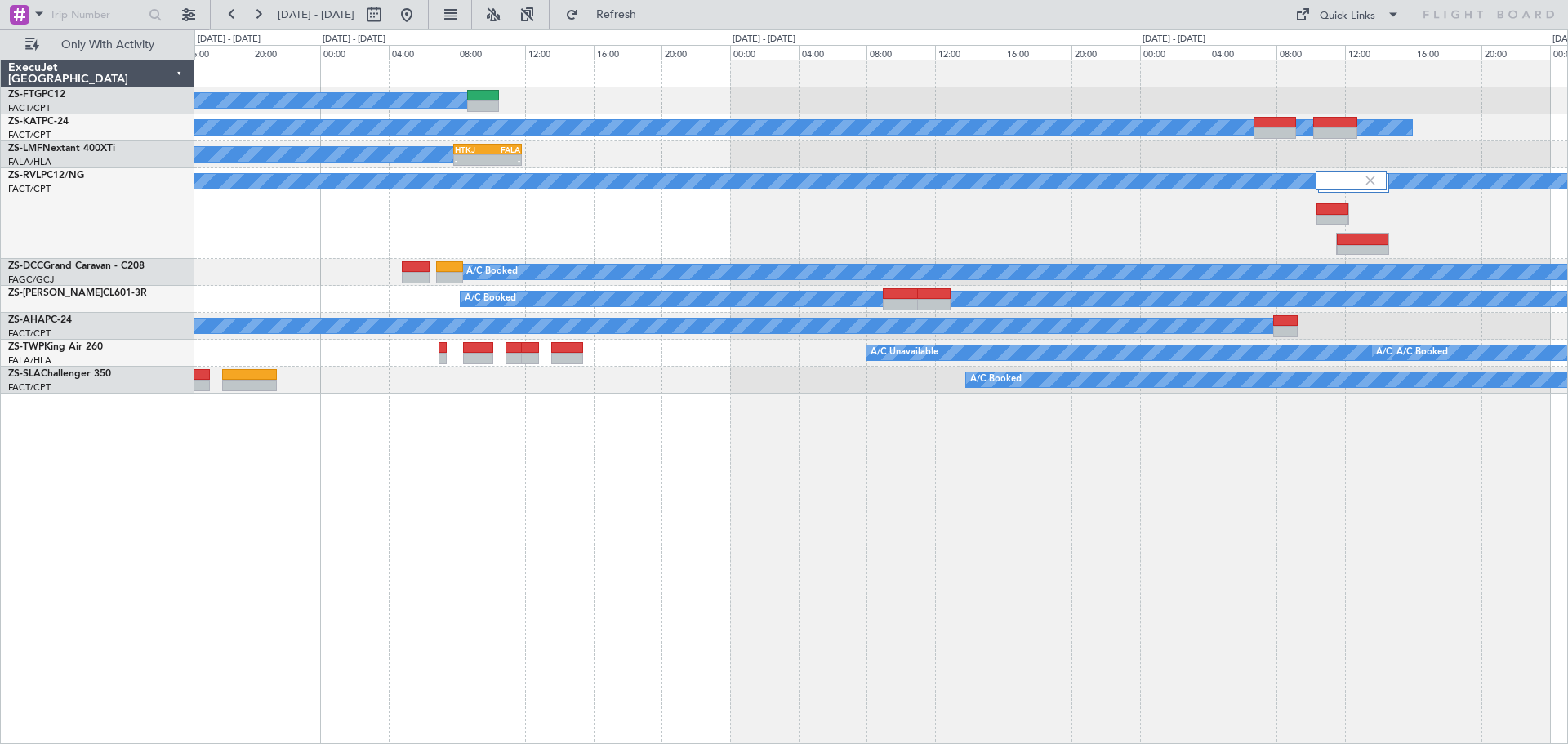
click at [775, 556] on div "A/C Booked A/C Unavailable A/C Booked A/C Booked - - HTKJ 07:50 Z FALA 11:50 Z …" at bounding box center [881, 402] width 1373 height 684
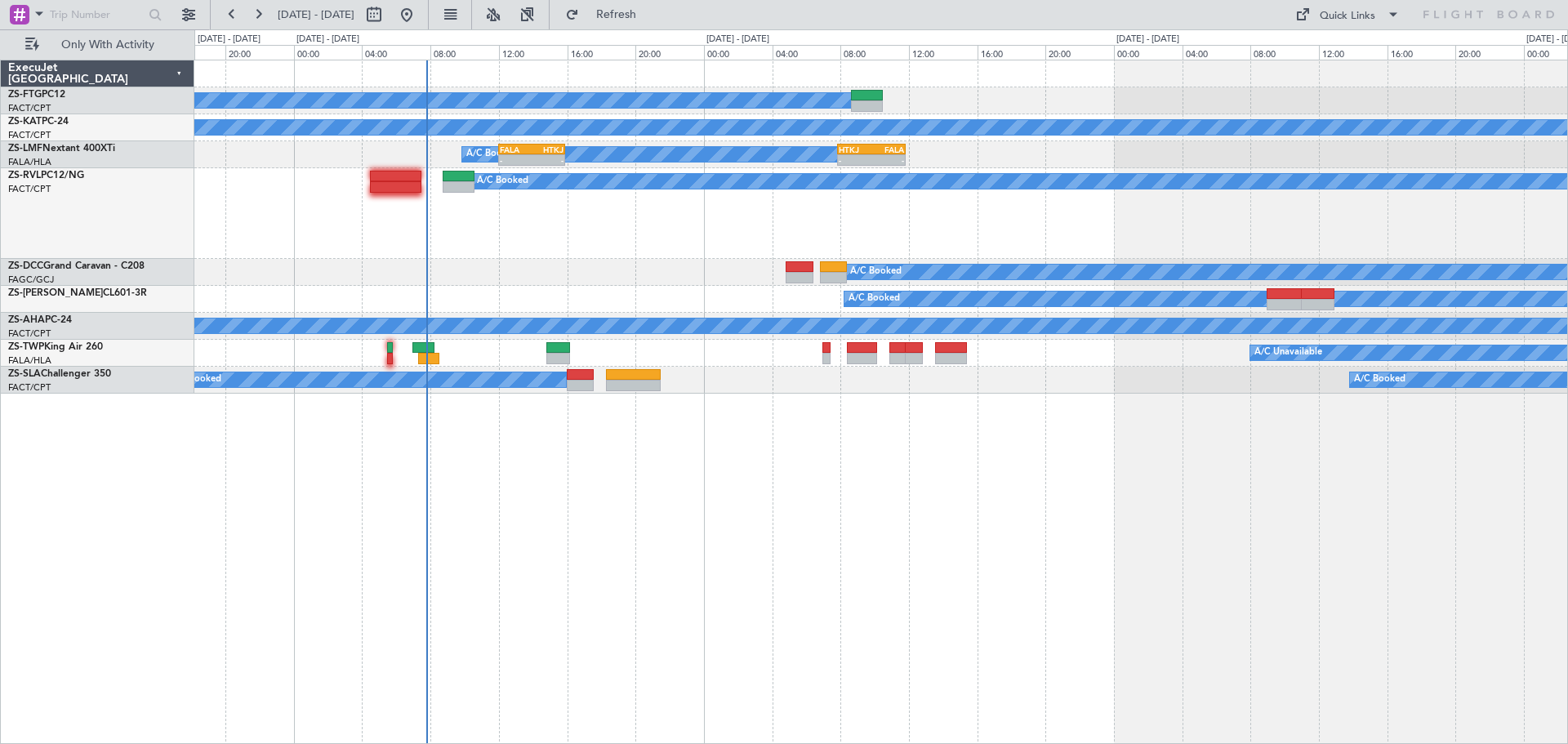
click at [1065, 557] on div "A/C Booked A/C Unavailable A/C Booked A/C Booked - - HTKJ 07:50 Z FALA 11:50 Z …" at bounding box center [881, 402] width 1373 height 684
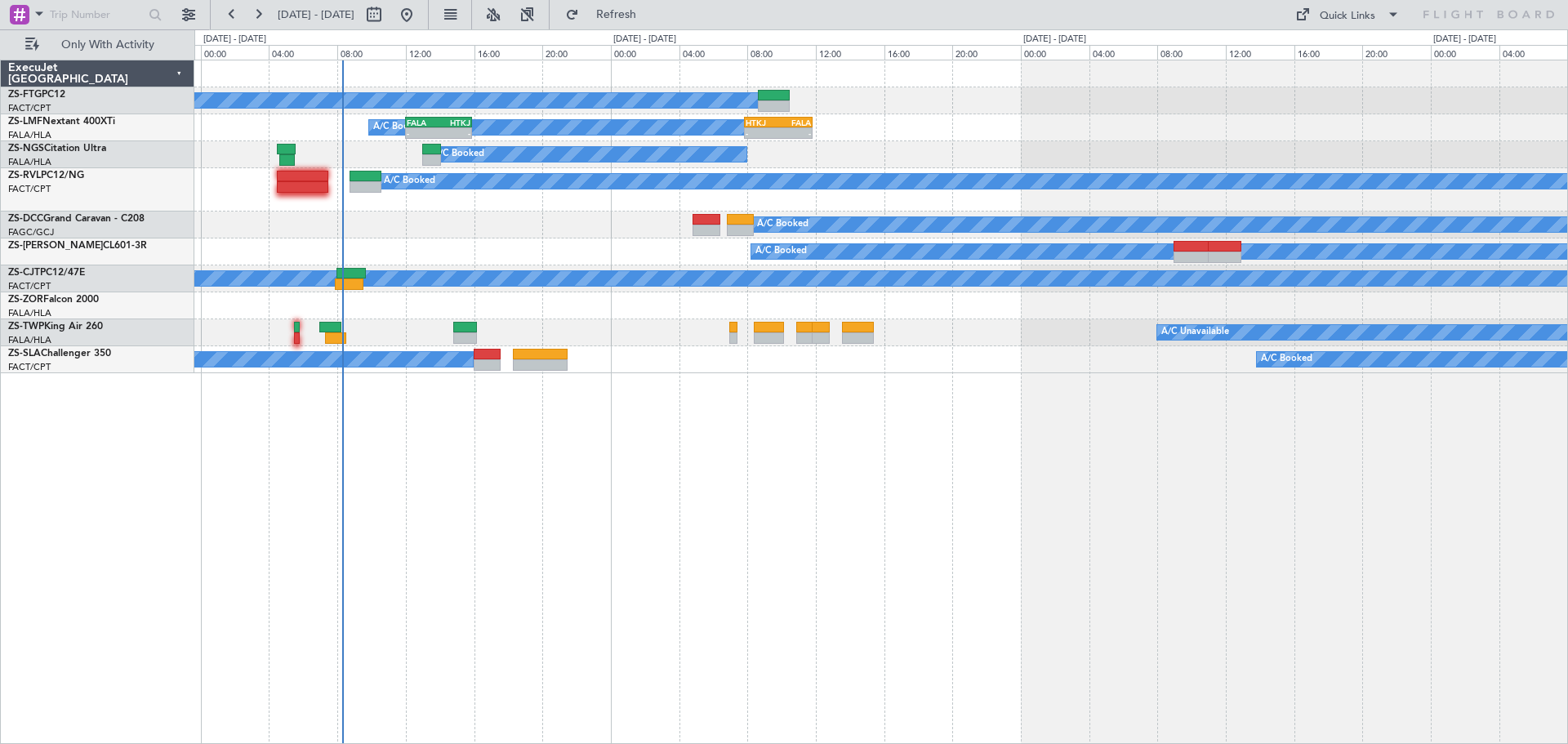
click at [942, 527] on div "A/C Booked A/C Booked A/C Booked - - FALA 12:00 Z HTKJ 15:55 Z - - HTKJ 07:50 Z…" at bounding box center [881, 402] width 1373 height 684
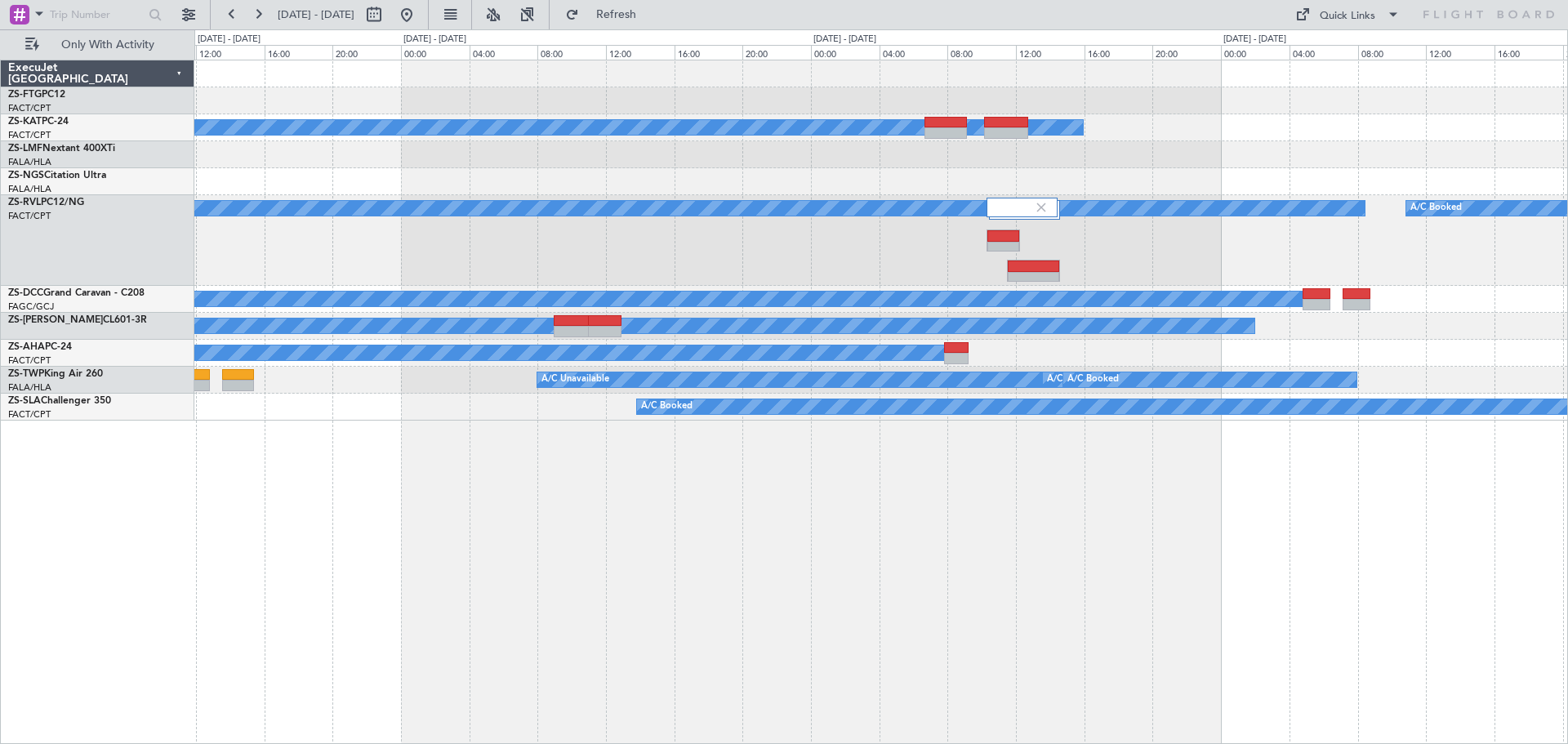
click at [979, 537] on div "A/C Booked A/C Unavailable - - HTKJ 07:50 Z FALA 11:50 Z A/C Booked A/C Booked …" at bounding box center [881, 402] width 1373 height 684
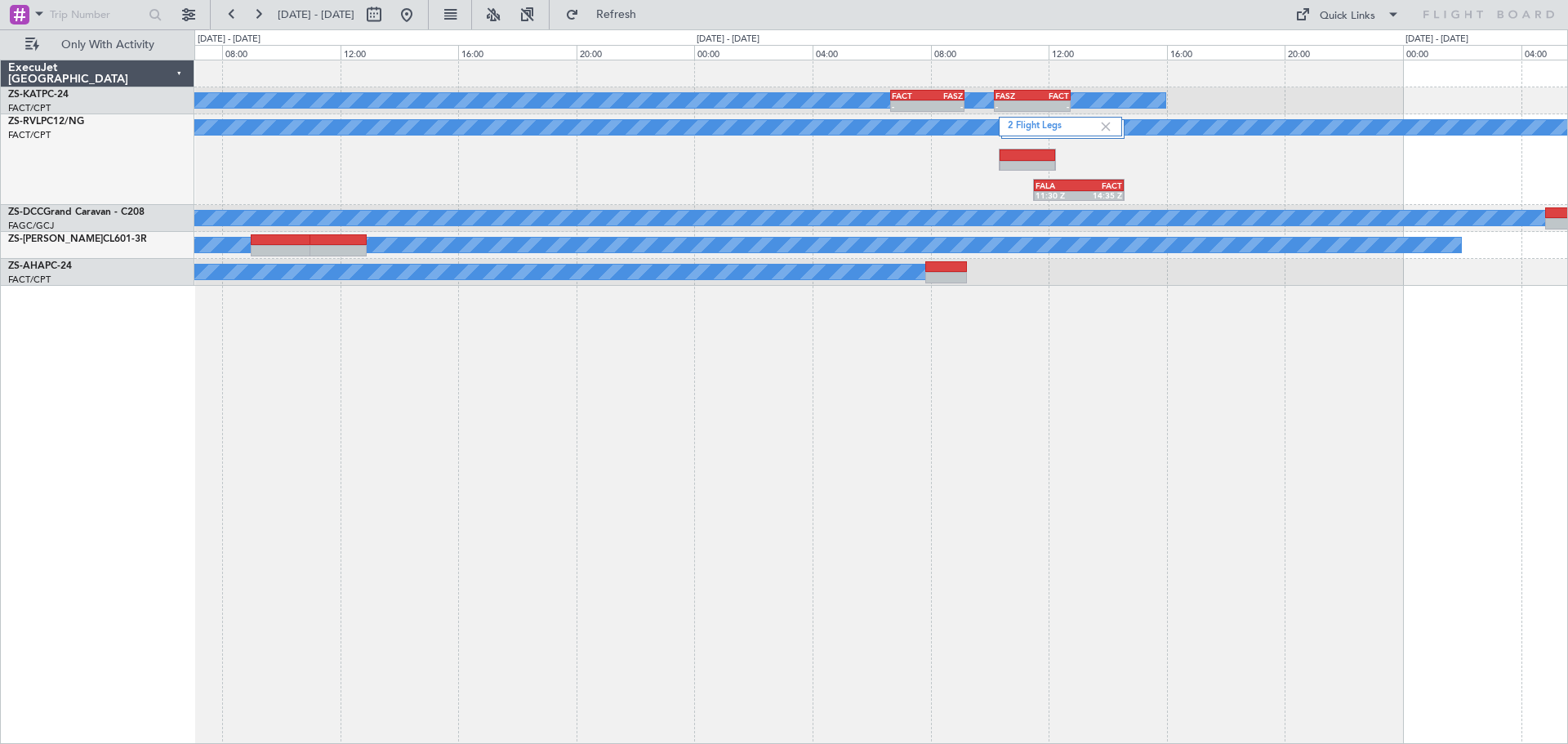
click at [986, 529] on div "A/C Unavailable - - FACT 06:40 Z FASZ 09:10 Z - - FASZ 10:10 Z FACT 12:45 Z 2 F…" at bounding box center [881, 402] width 1373 height 684
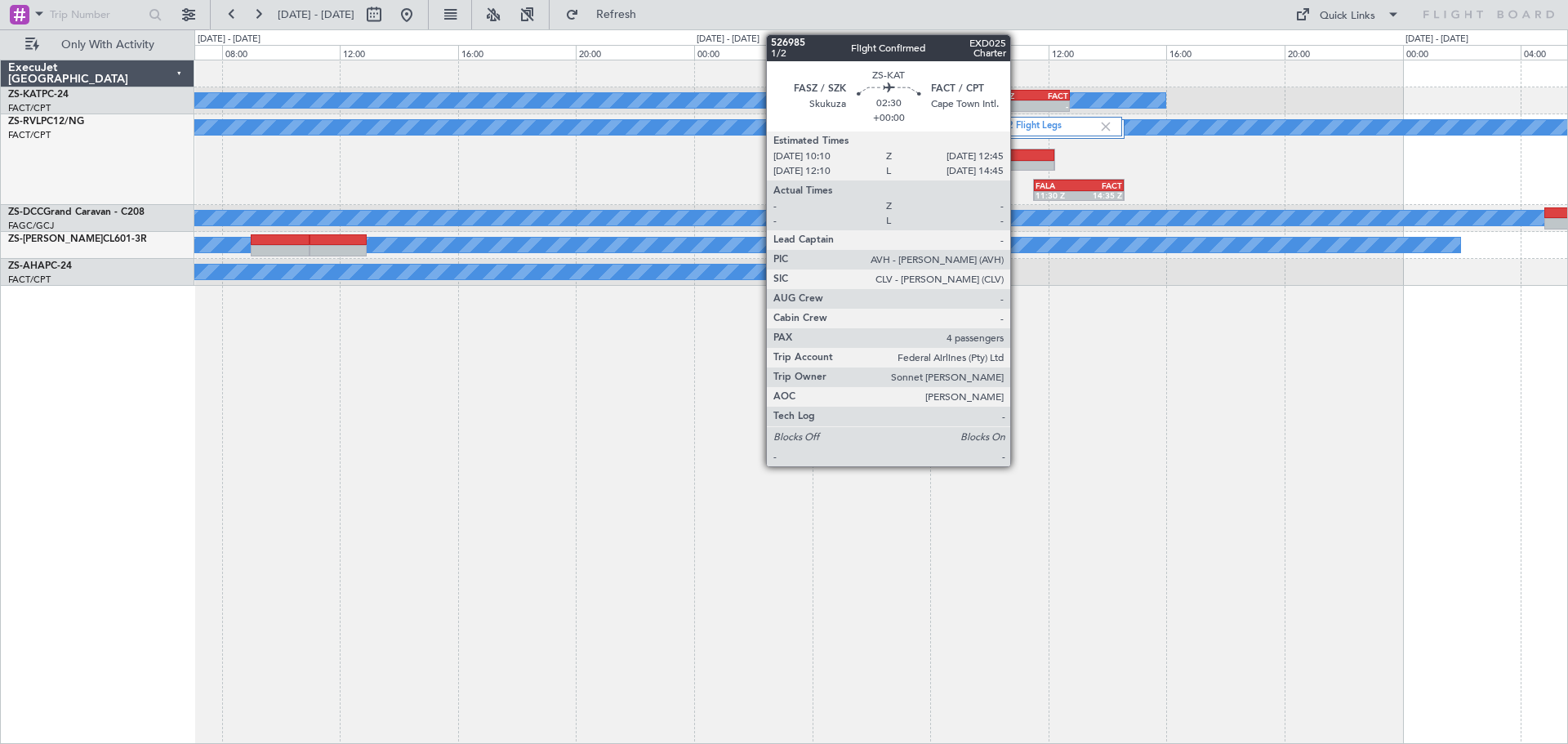
click at [1017, 101] on div "-" at bounding box center [1013, 106] width 37 height 10
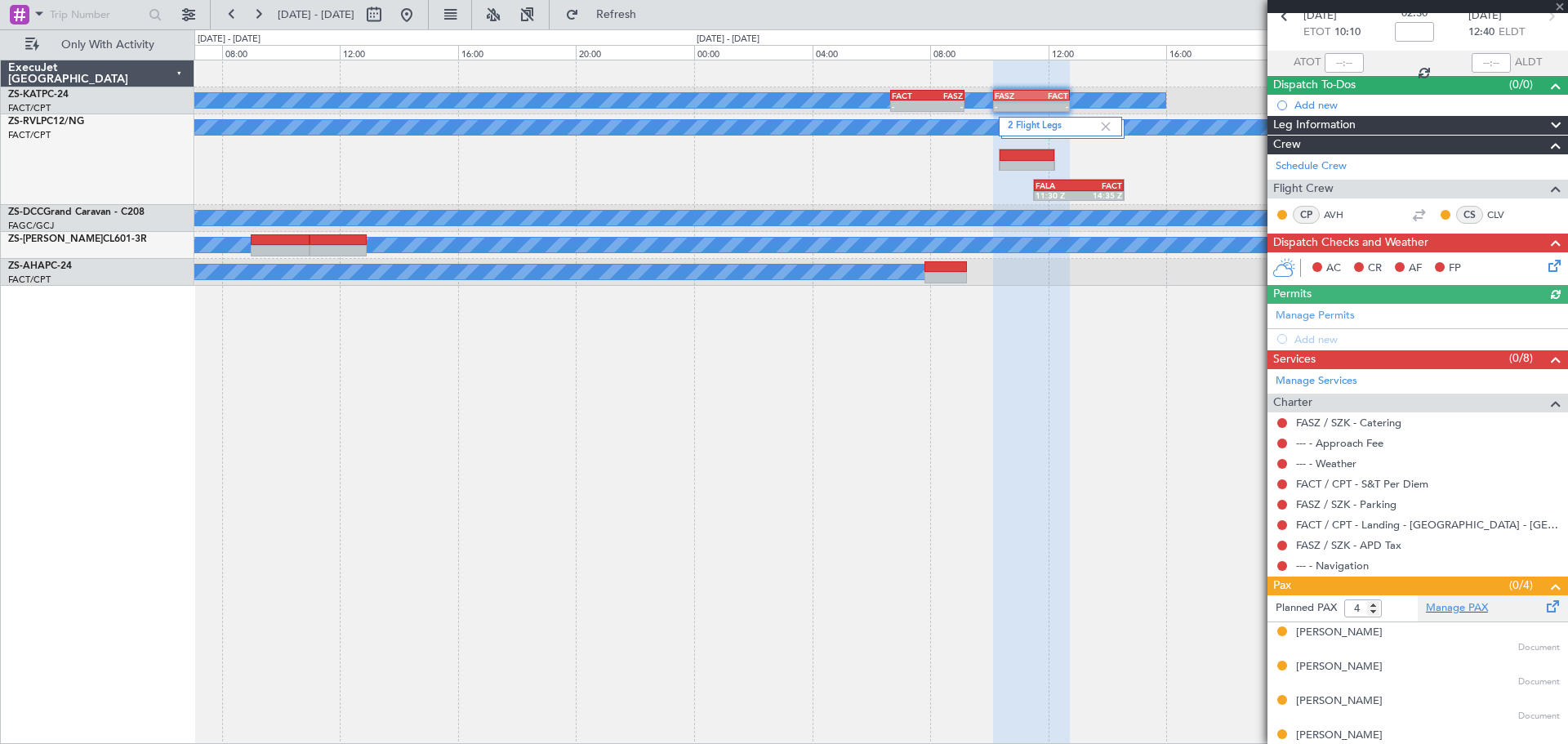
scroll to position [99, 0]
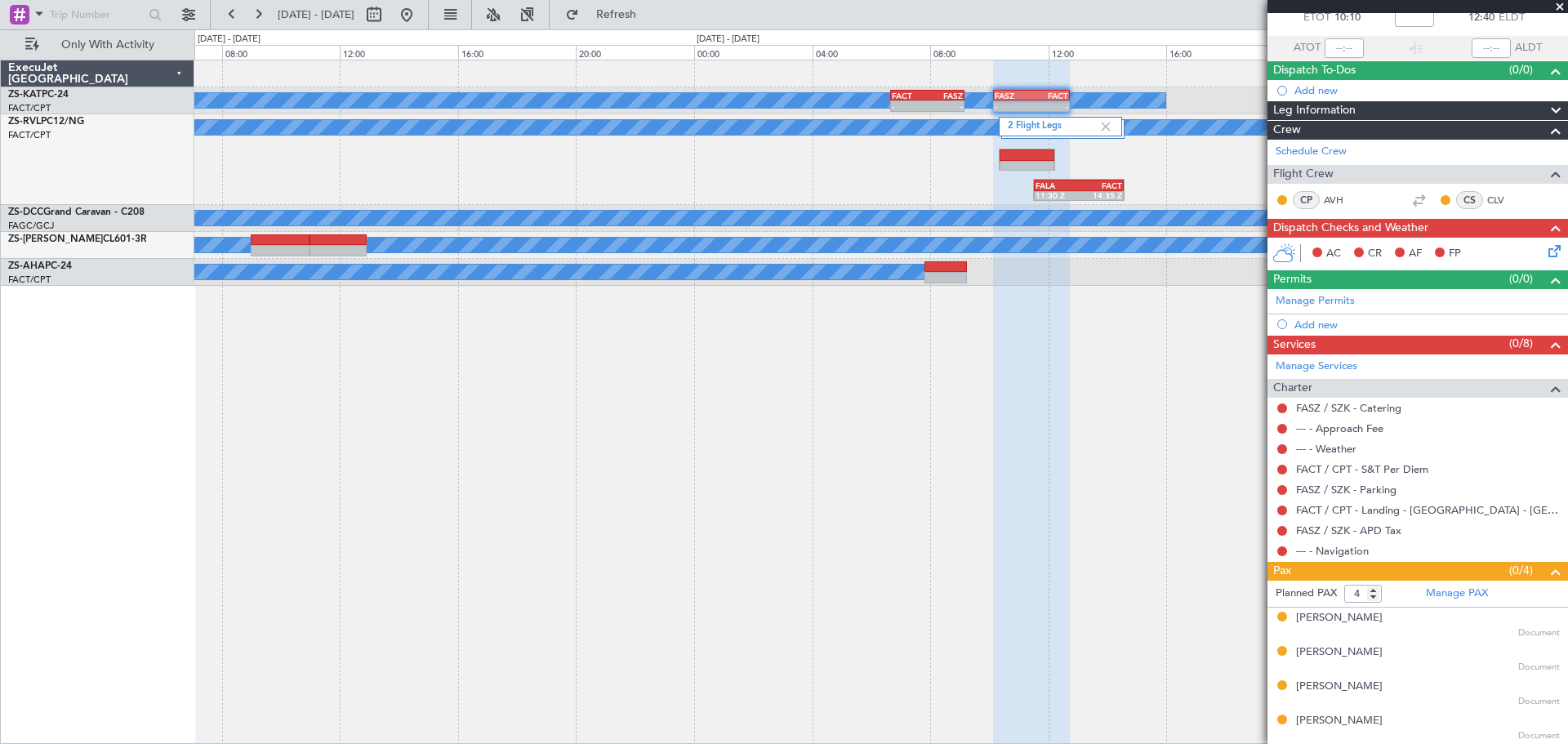
click at [1560, 5] on span at bounding box center [1559, 7] width 17 height 15
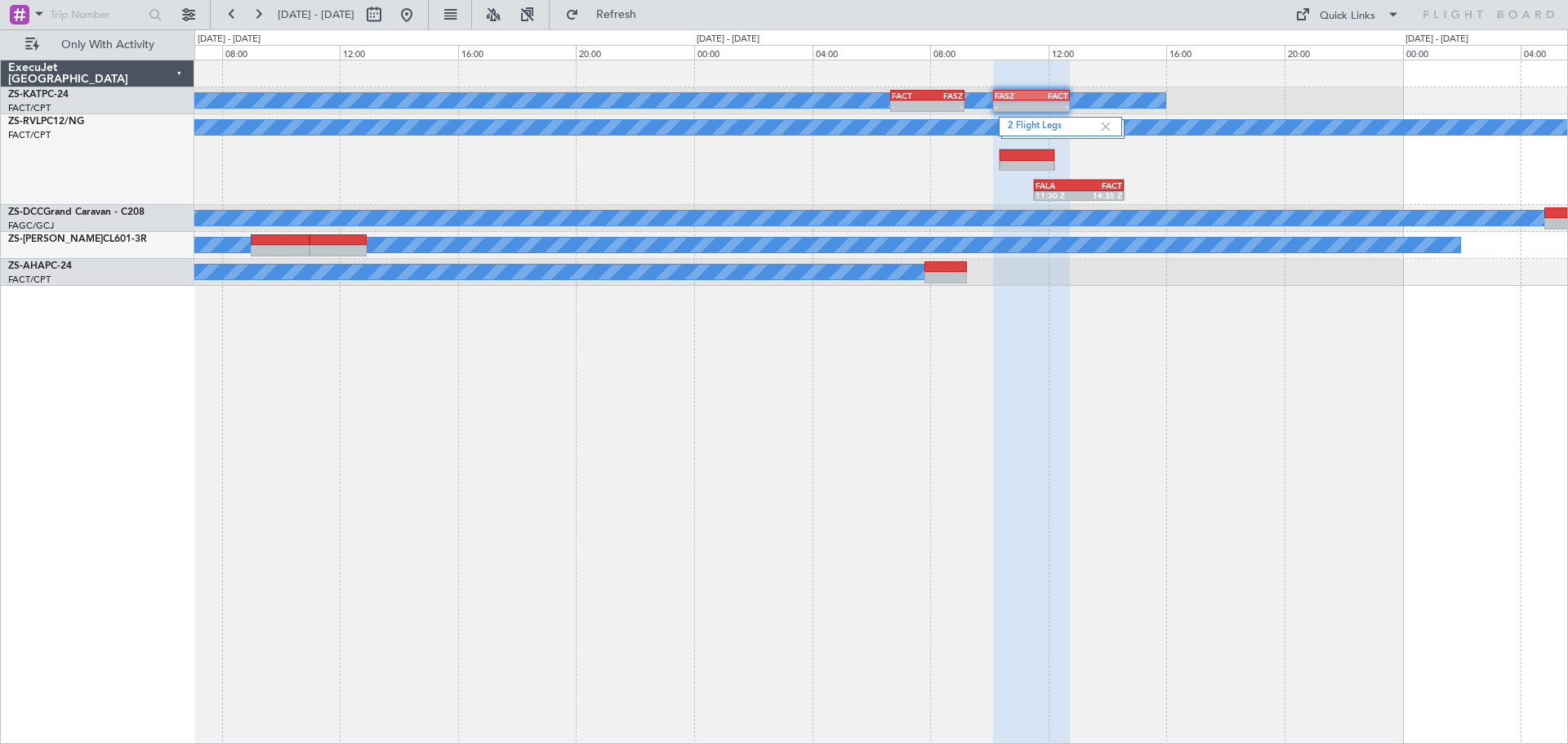
type input "0"
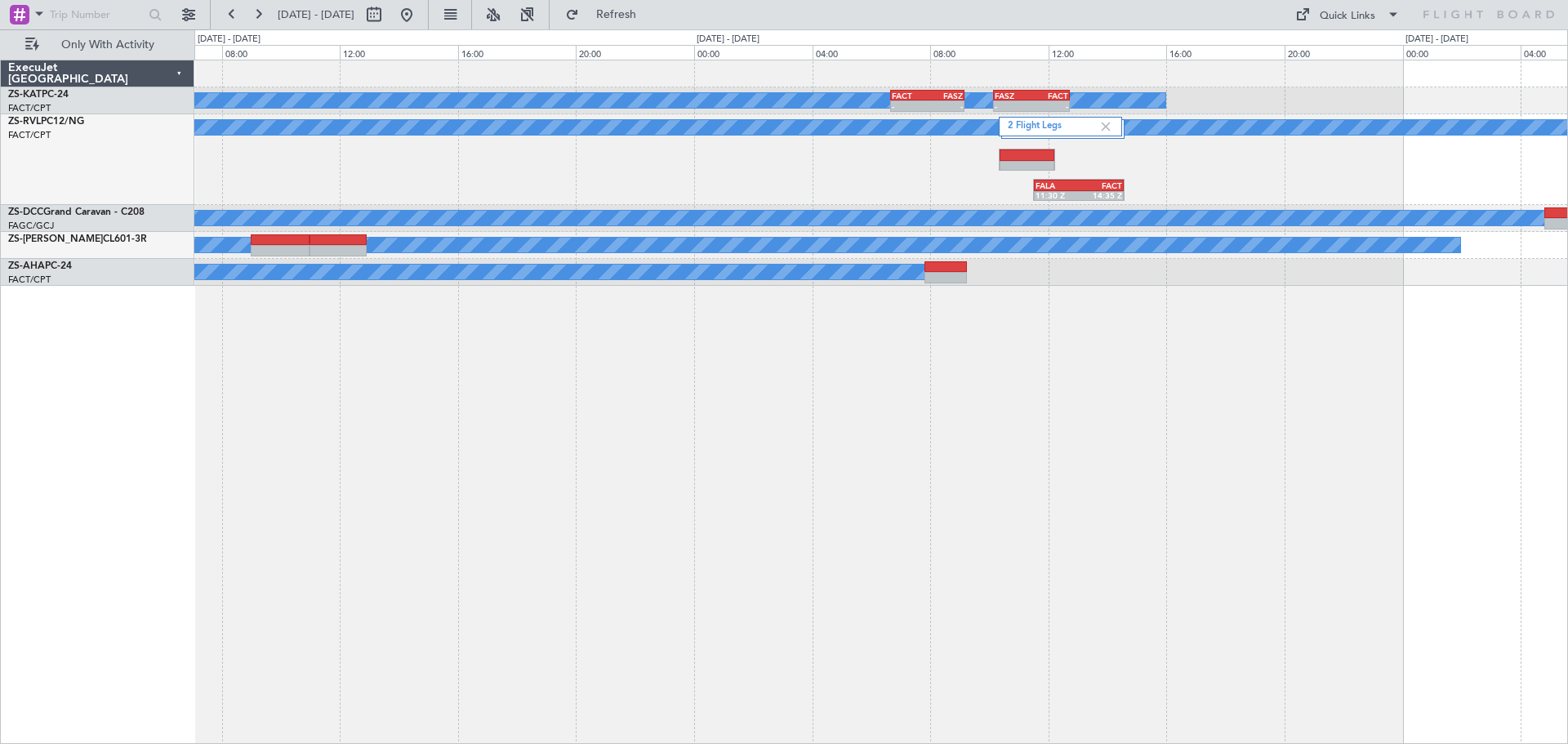
scroll to position [0, 0]
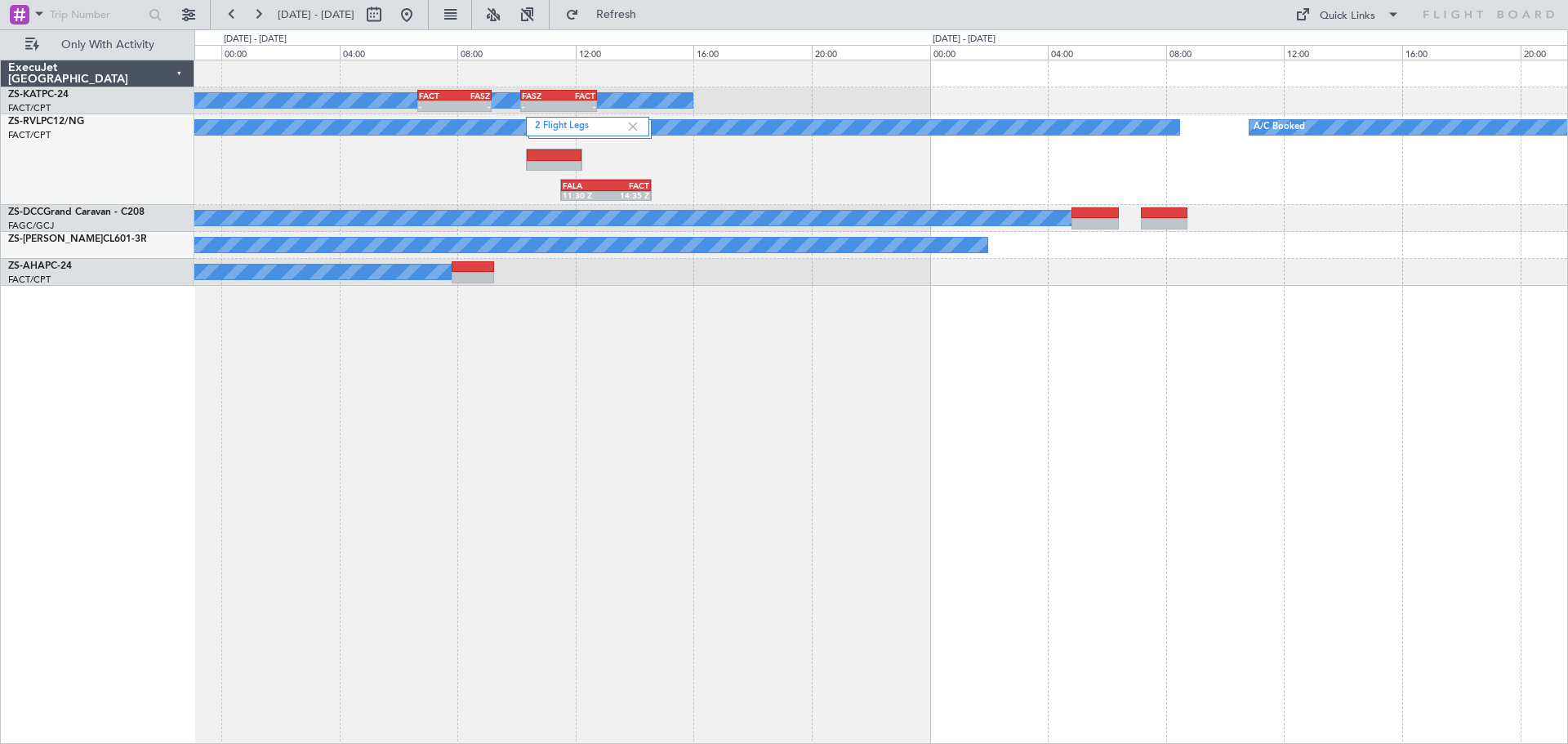
click at [859, 510] on div "A/C Unavailable - - FACT 06:40 Z FASZ 09:10 Z - - FASZ 10:10 Z FACT 12:45 Z 2 F…" at bounding box center [881, 402] width 1373 height 684
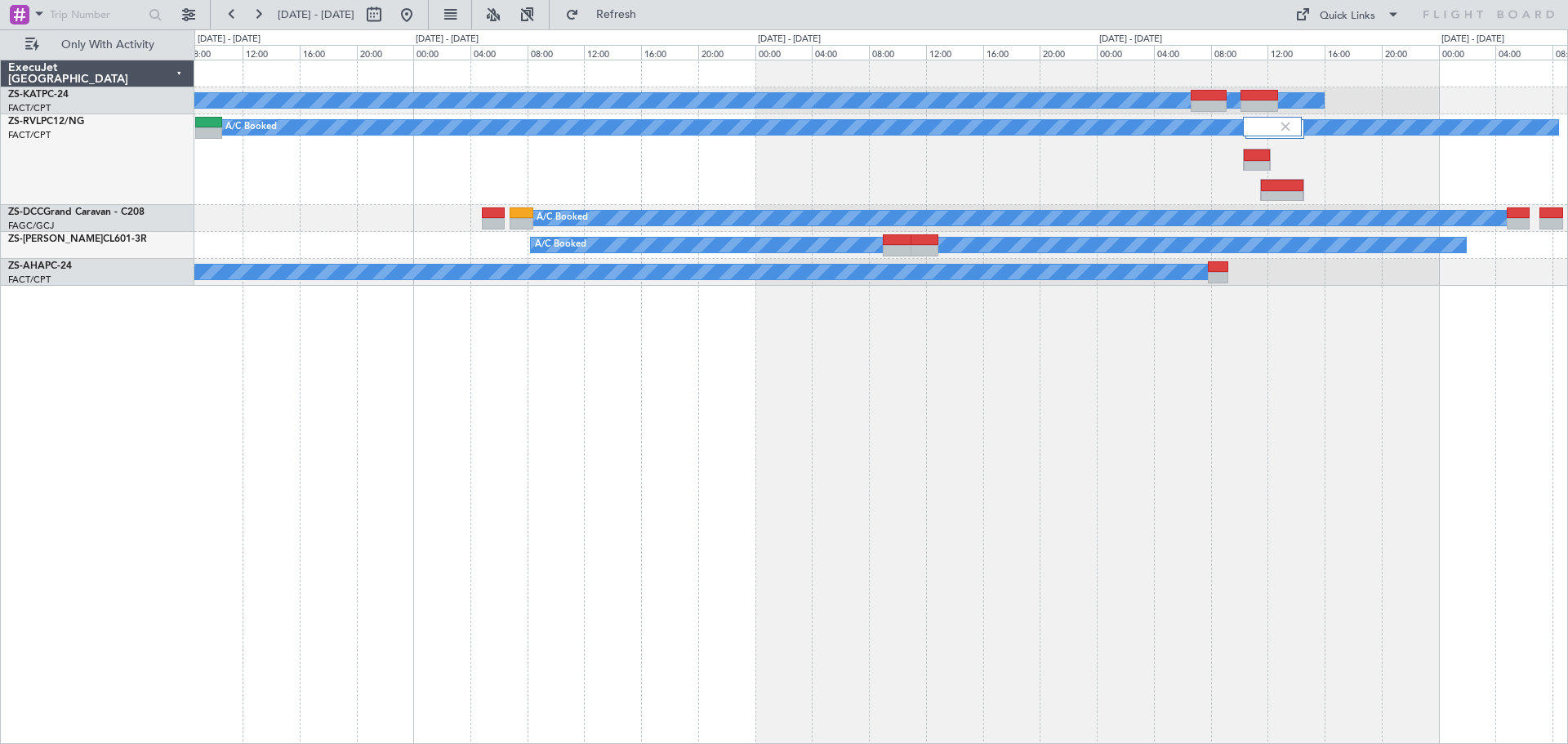
click at [842, 505] on div "A/C Unavailable A/C Booked A/C Booked A/C Booked A/C Booked A/C Booked A/C Book…" at bounding box center [881, 402] width 1373 height 684
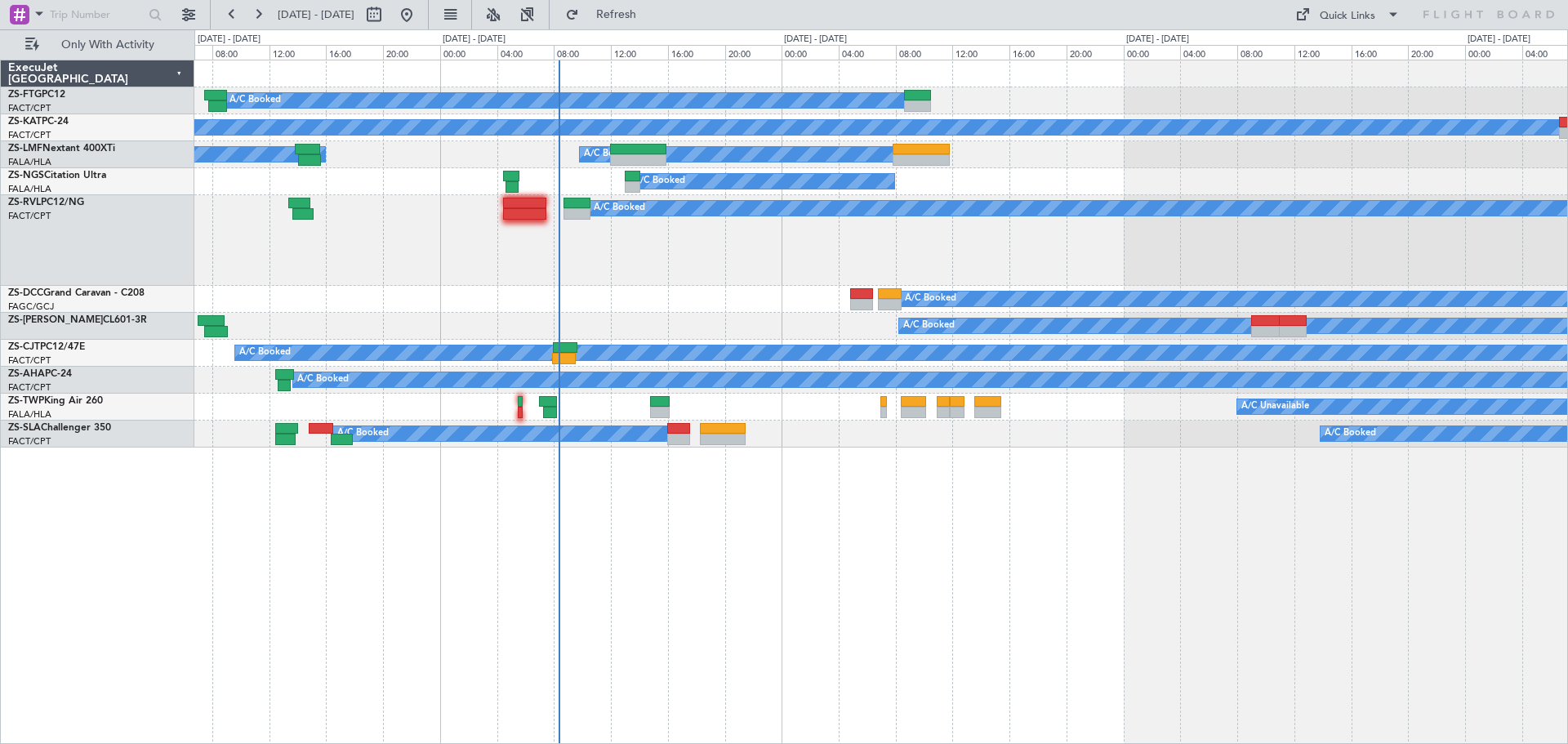
click at [848, 605] on div "A/C Booked A/C Unavailable A/C Booked A/C Booked A/C Booked A/C Booked A/C Book…" at bounding box center [881, 402] width 1373 height 684
